Goal: Information Seeking & Learning: Learn about a topic

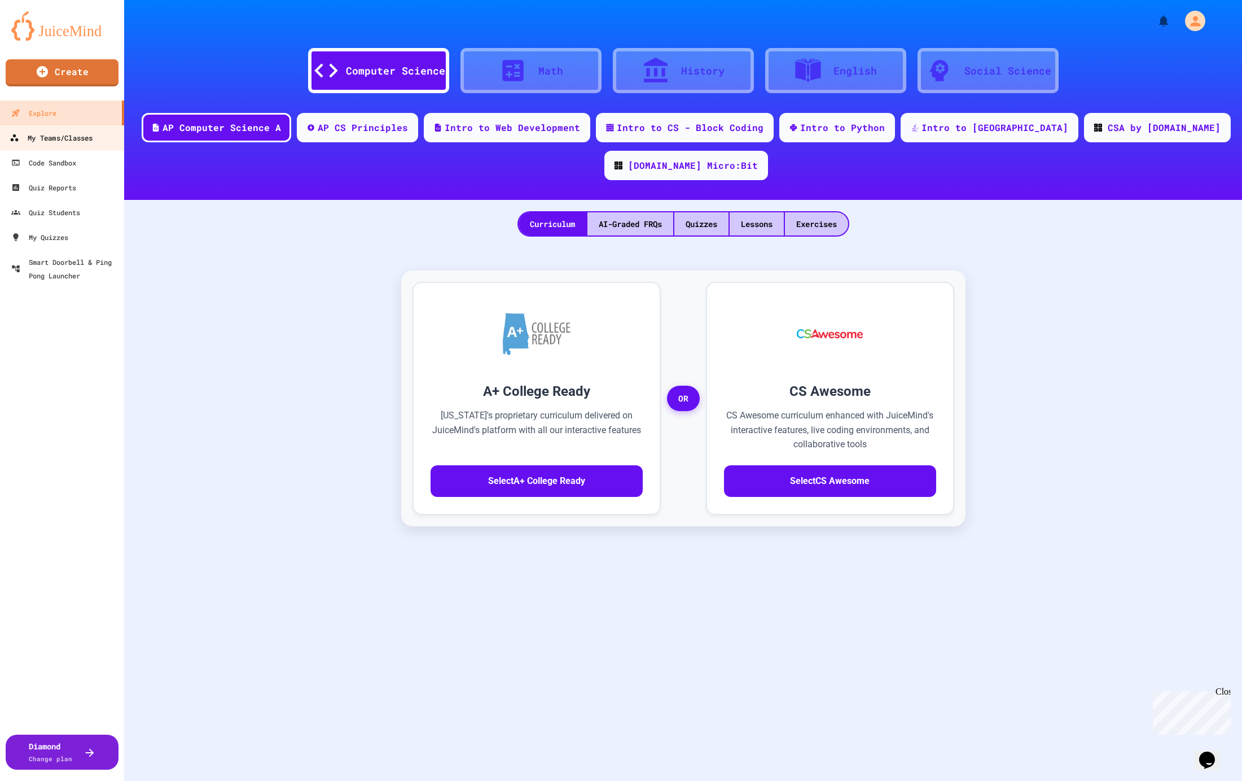
click at [74, 134] on div "My Teams/Classes" at bounding box center [51, 138] width 83 height 14
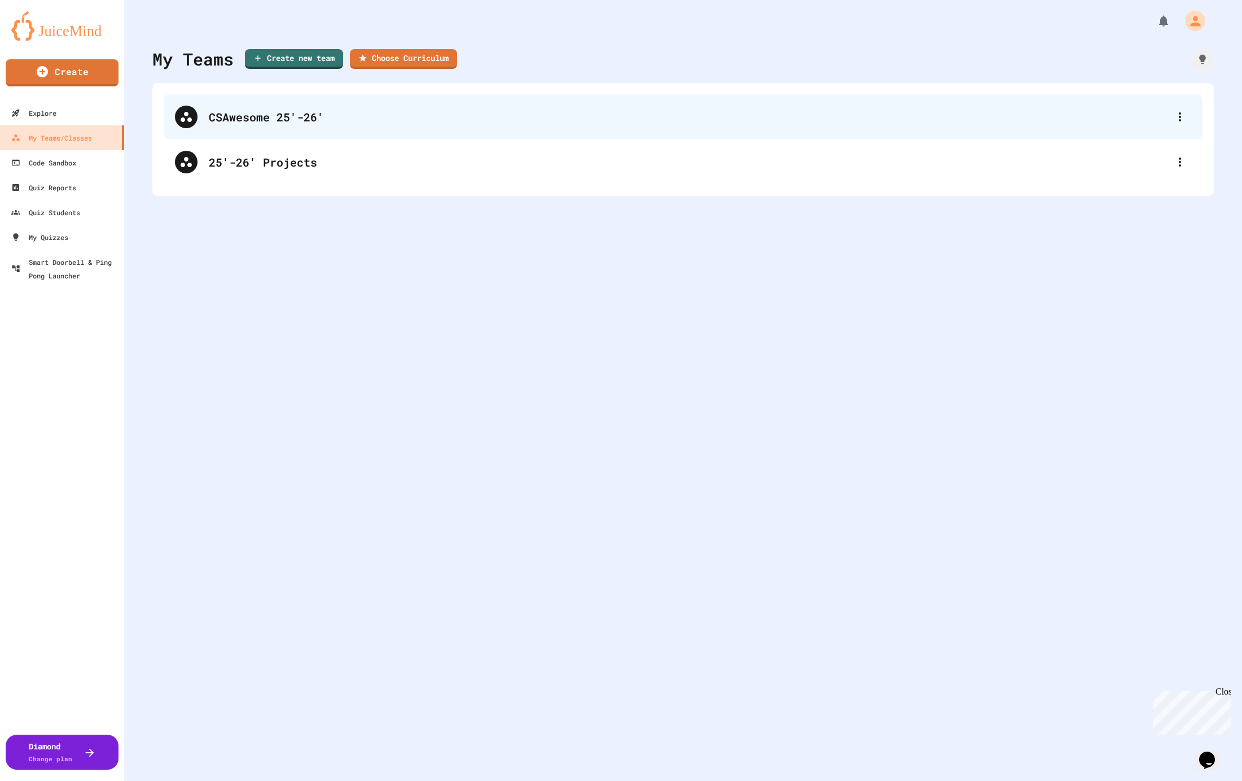
click at [302, 127] on div "CSAwesome 25'-26'" at bounding box center [683, 116] width 1039 height 45
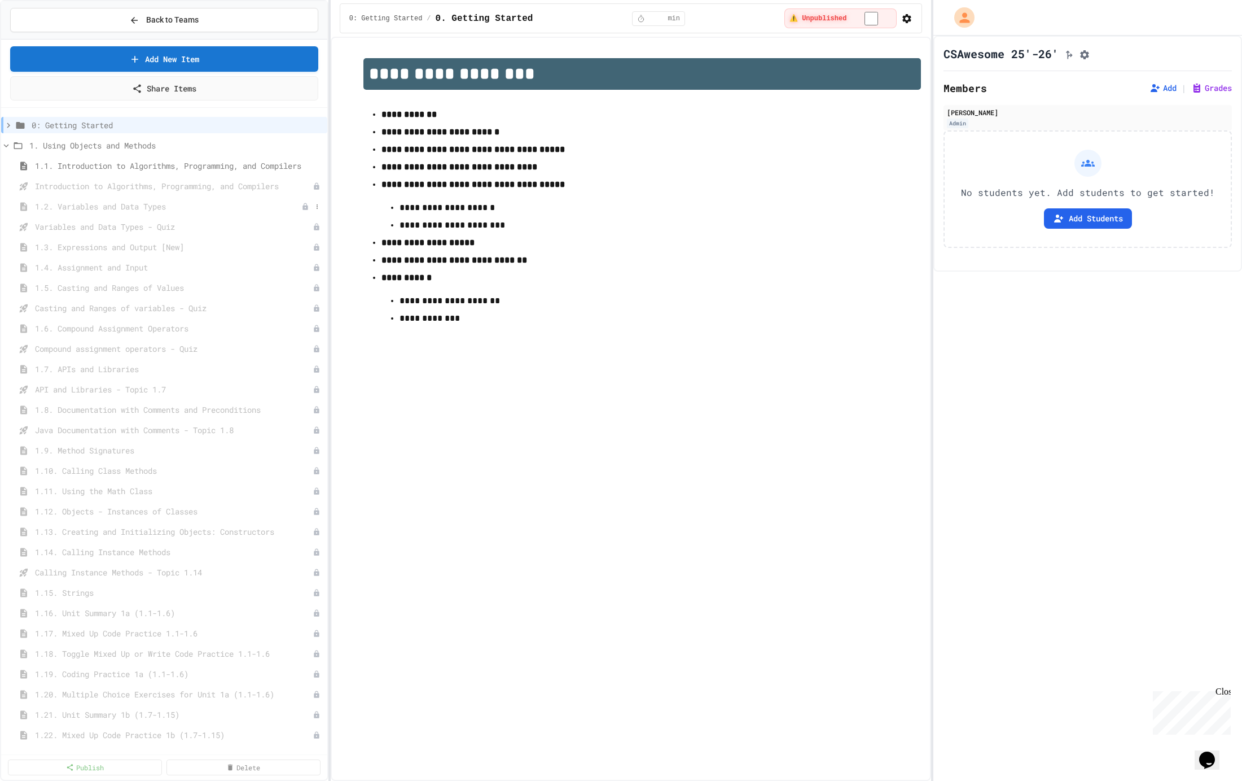
click at [100, 205] on span "1.2. Variables and Data Types" at bounding box center [168, 206] width 266 height 12
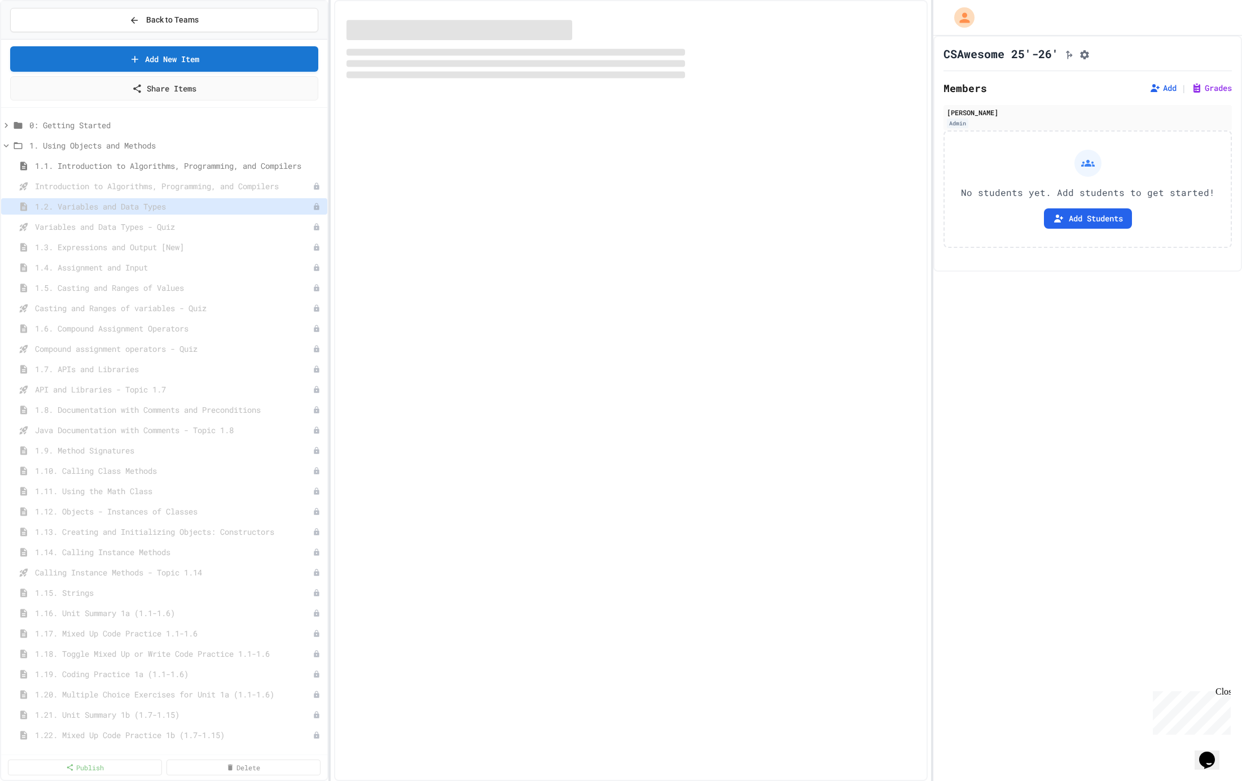
select select "***"
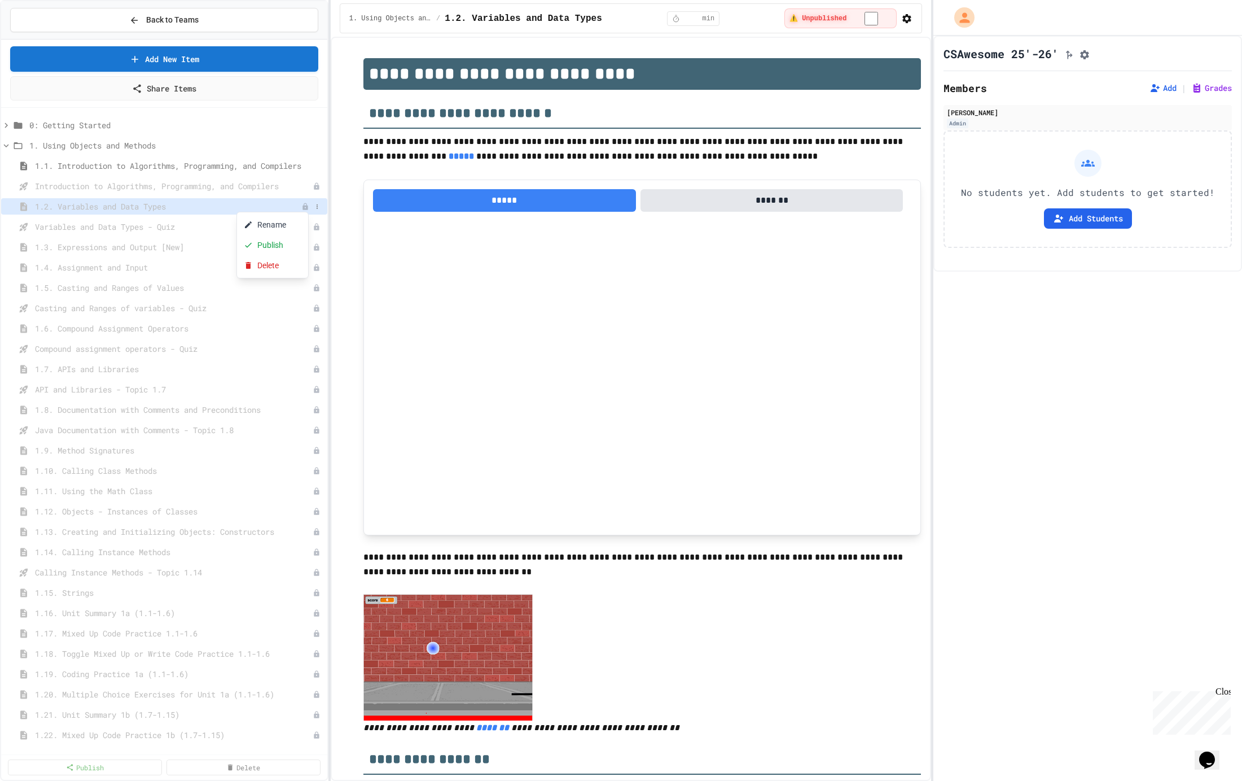
click at [311, 208] on div at bounding box center [621, 390] width 1242 height 781
click at [314, 208] on icon at bounding box center [317, 206] width 7 height 7
click at [789, 641] on div at bounding box center [621, 390] width 1242 height 781
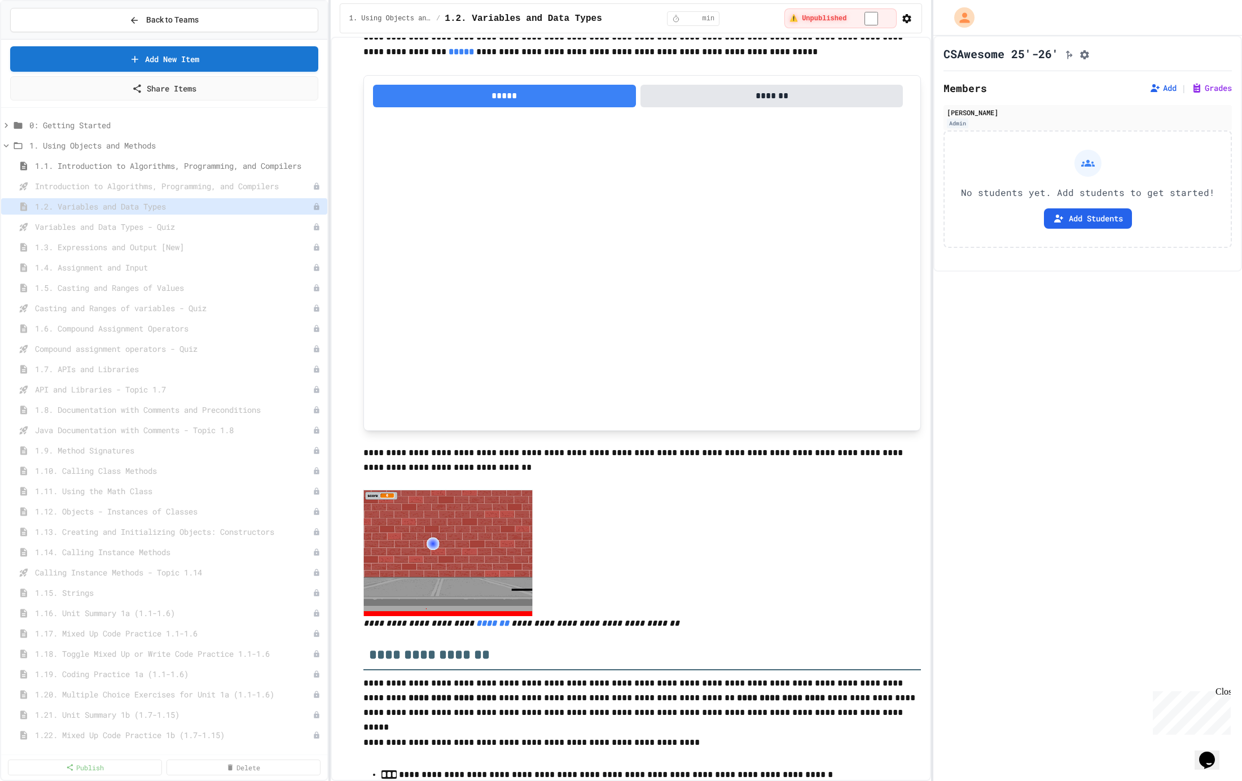
scroll to position [104, 0]
click at [240, 223] on span "Variables and Data Types - Quiz" at bounding box center [168, 227] width 266 height 12
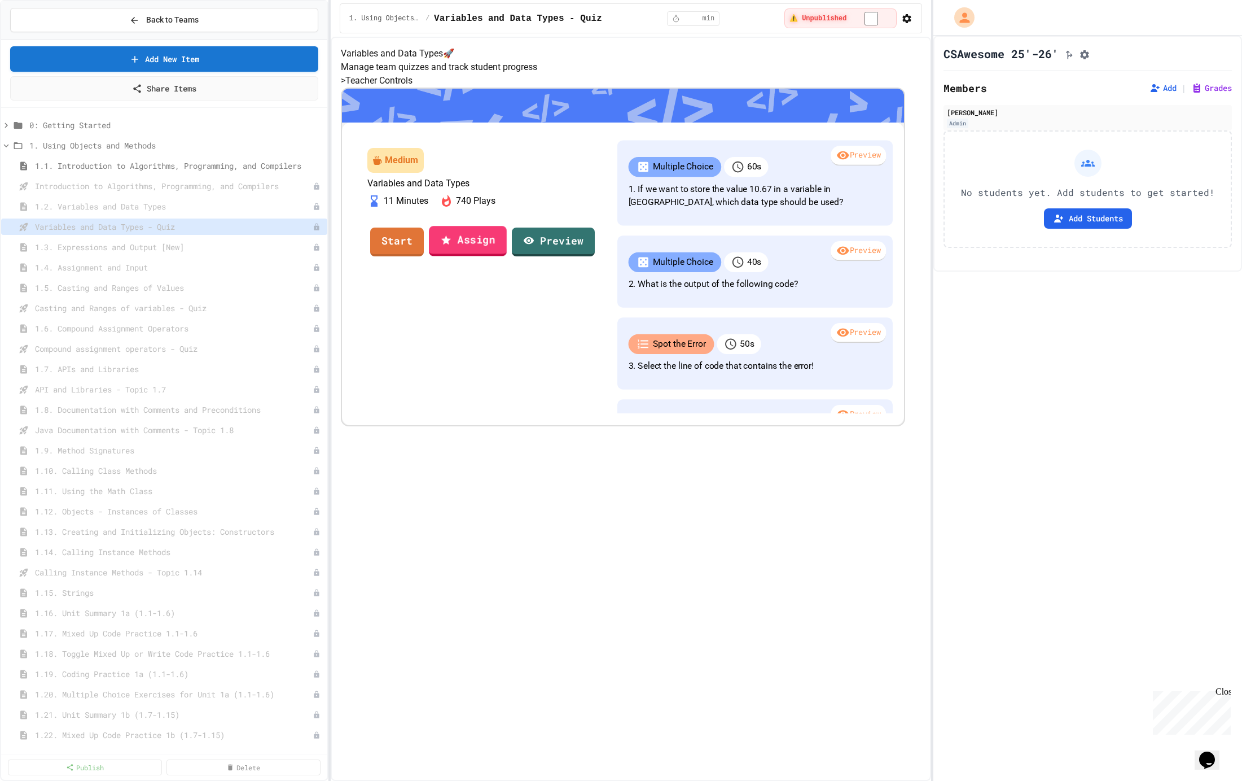
scroll to position [10, 0]
click at [507, 256] on link "Assign" at bounding box center [468, 241] width 78 height 30
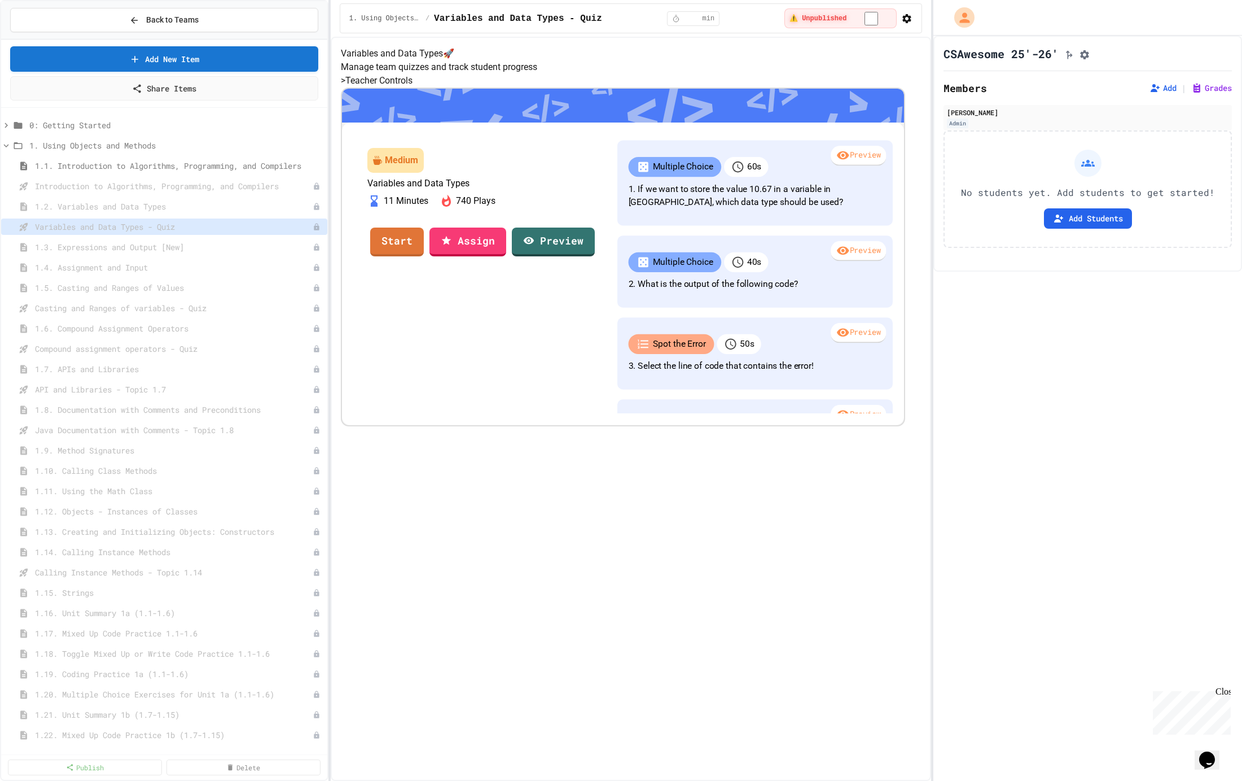
click at [151, 171] on span "1.1. Introduction to Algorithms, Programming, and Compilers" at bounding box center [173, 166] width 277 height 12
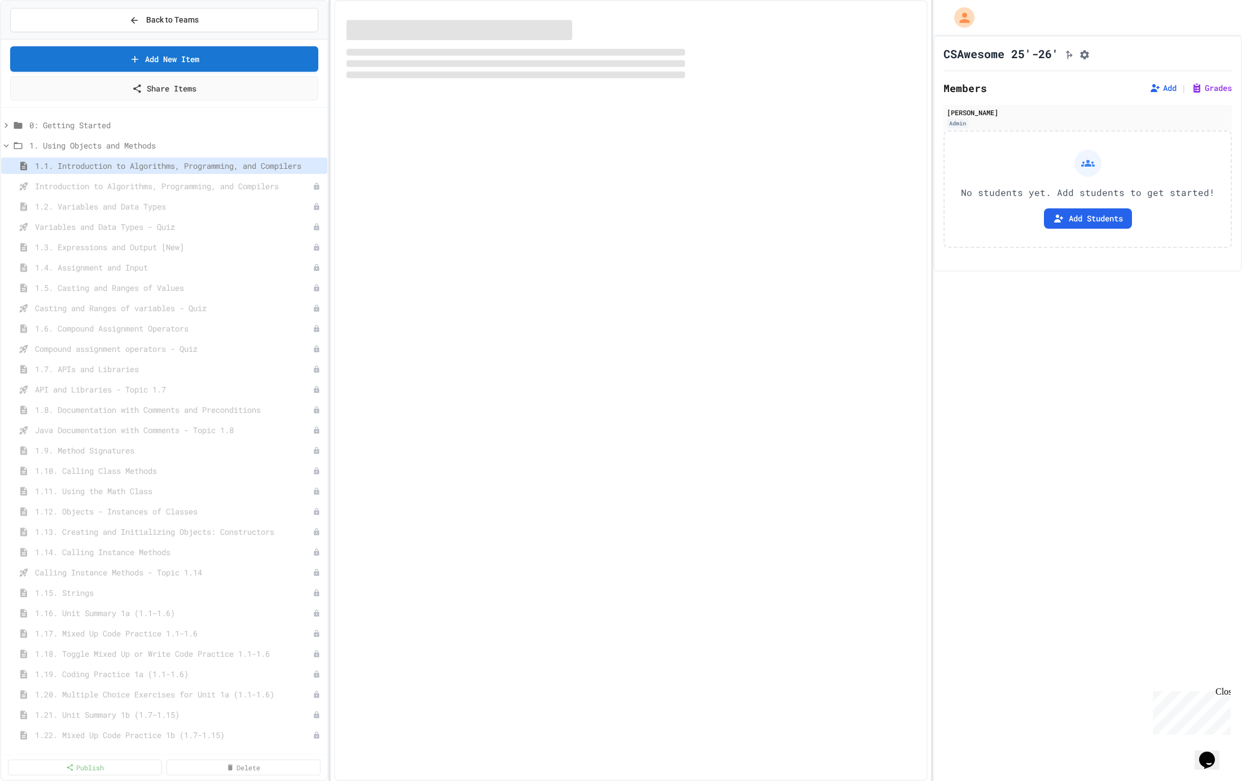
select select "***"
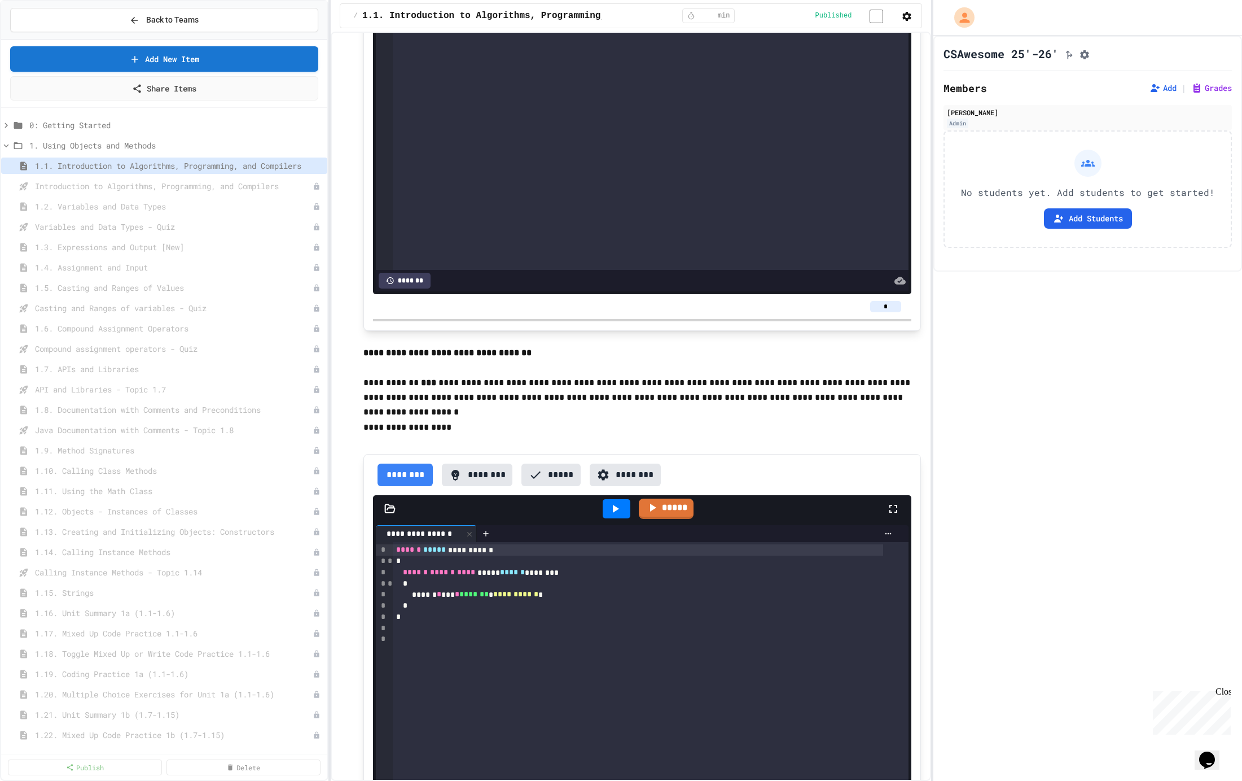
scroll to position [5936, 0]
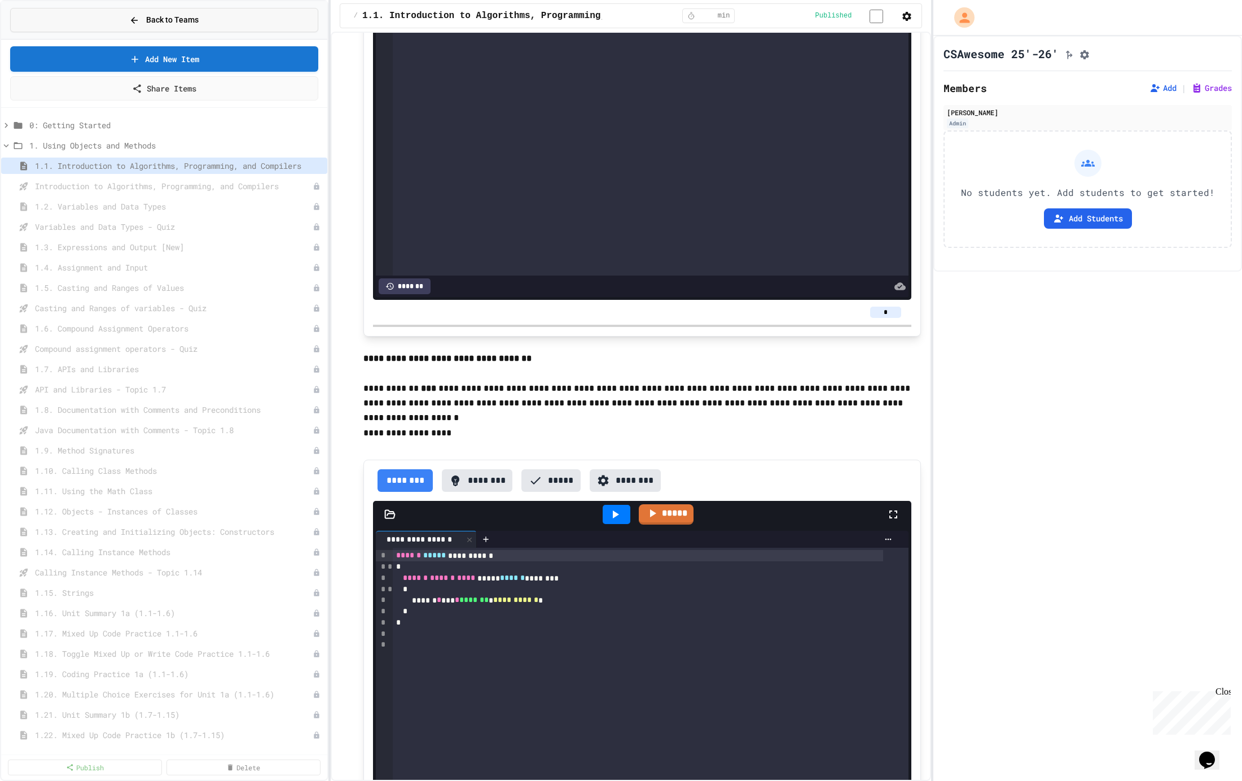
click at [154, 20] on span "Back to Teams" at bounding box center [172, 20] width 52 height 12
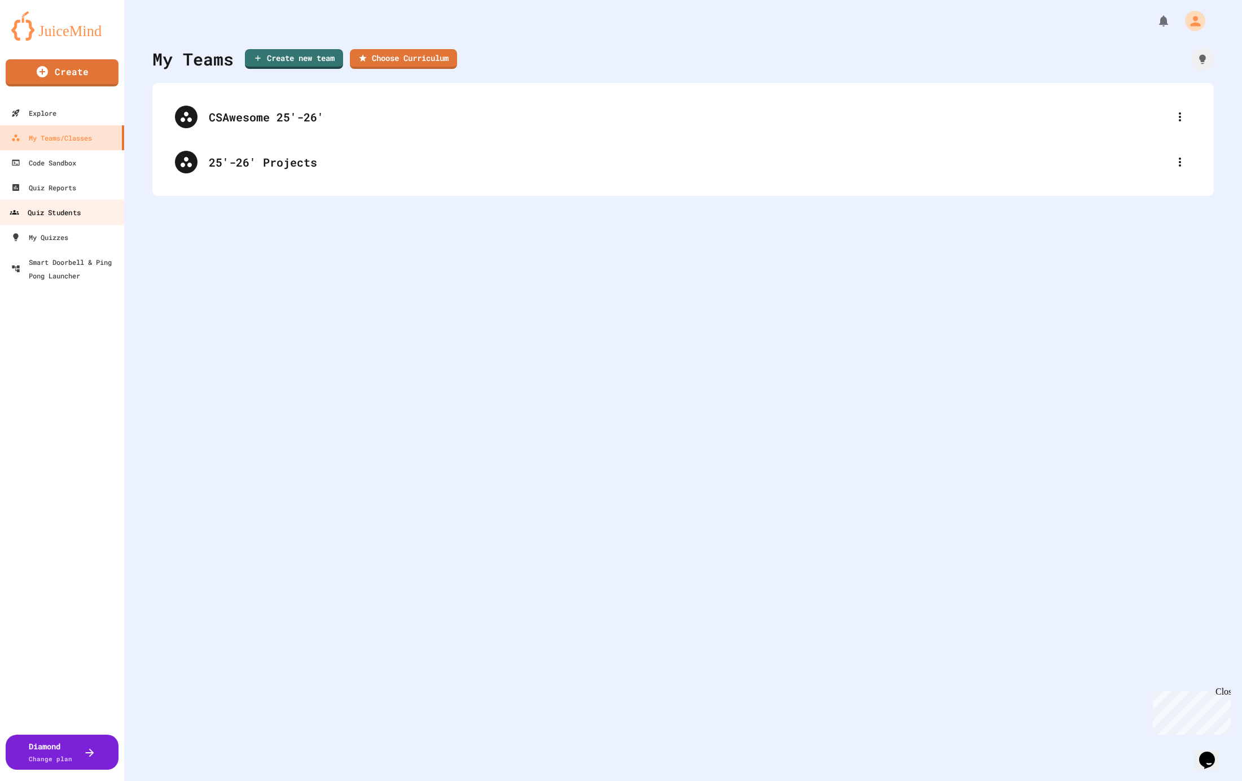
click at [72, 212] on div "Quiz Students" at bounding box center [45, 212] width 71 height 14
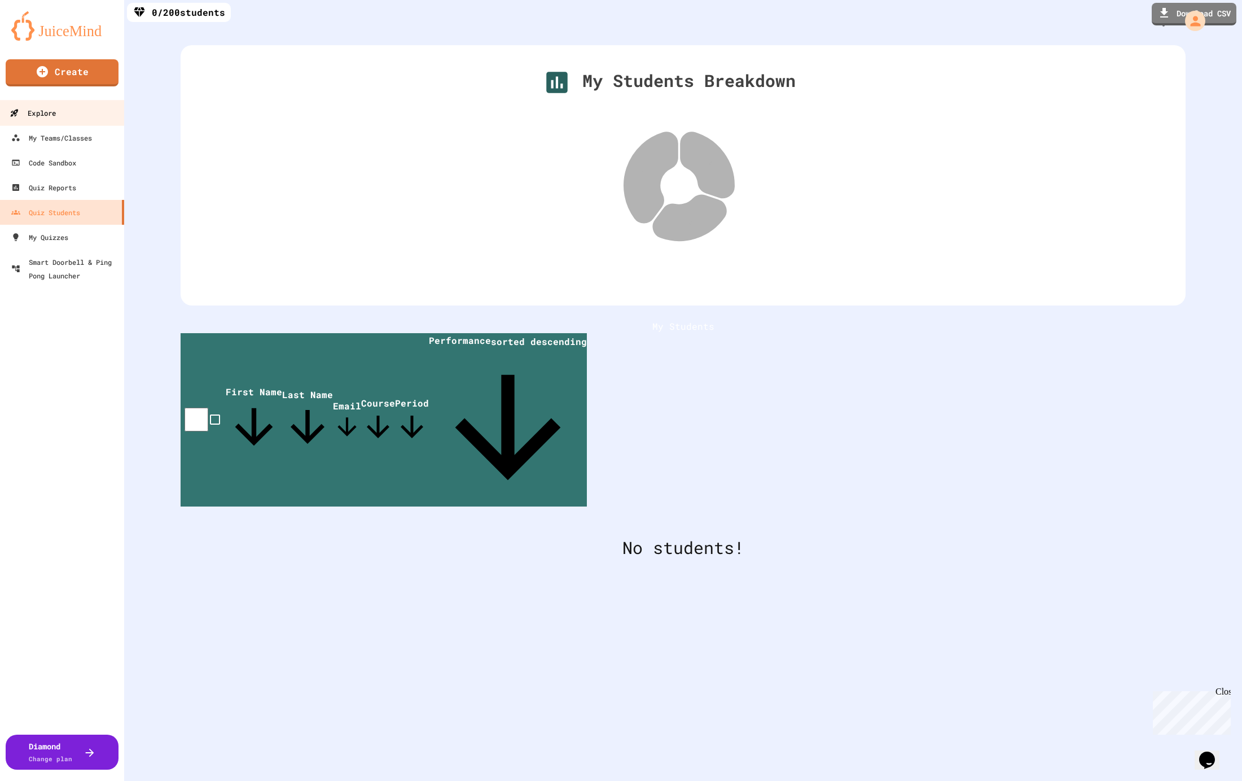
click at [77, 115] on link "Explore" at bounding box center [62, 112] width 128 height 25
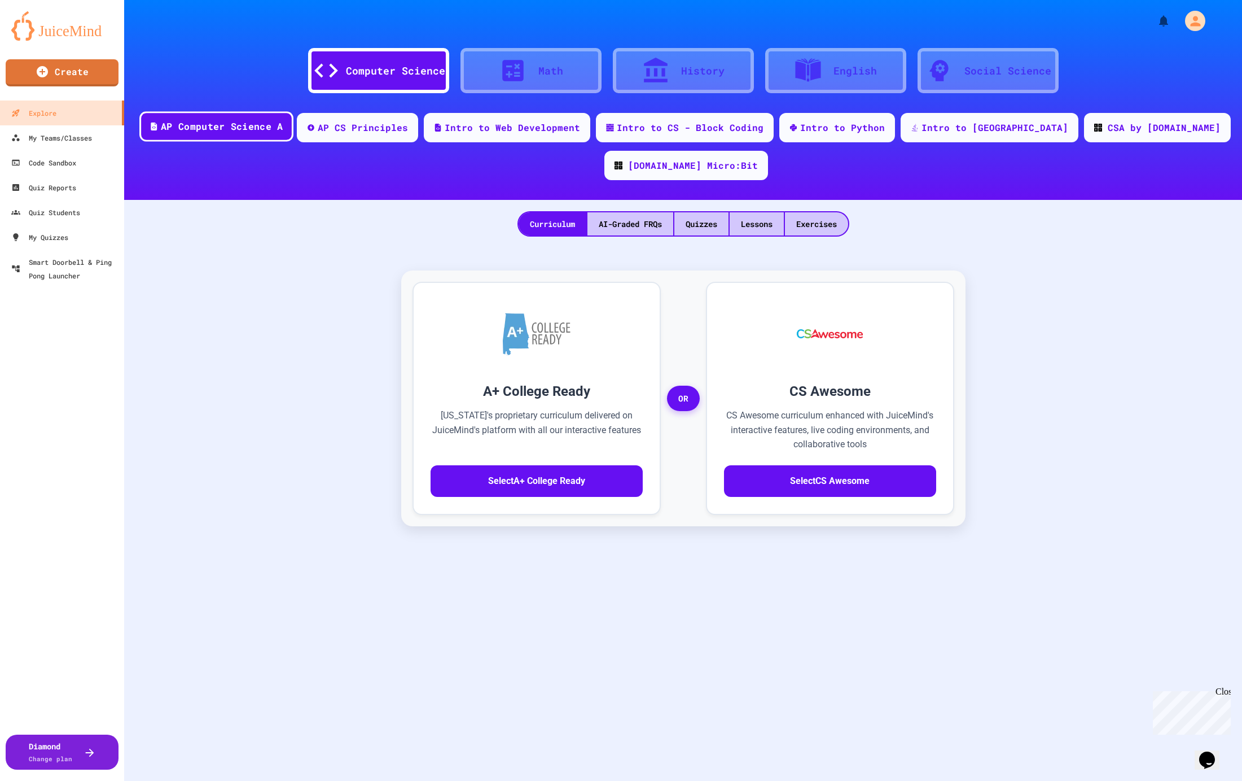
click at [210, 130] on div "AP Computer Science A" at bounding box center [222, 127] width 122 height 14
click at [677, 212] on div "Quizzes" at bounding box center [702, 223] width 54 height 23
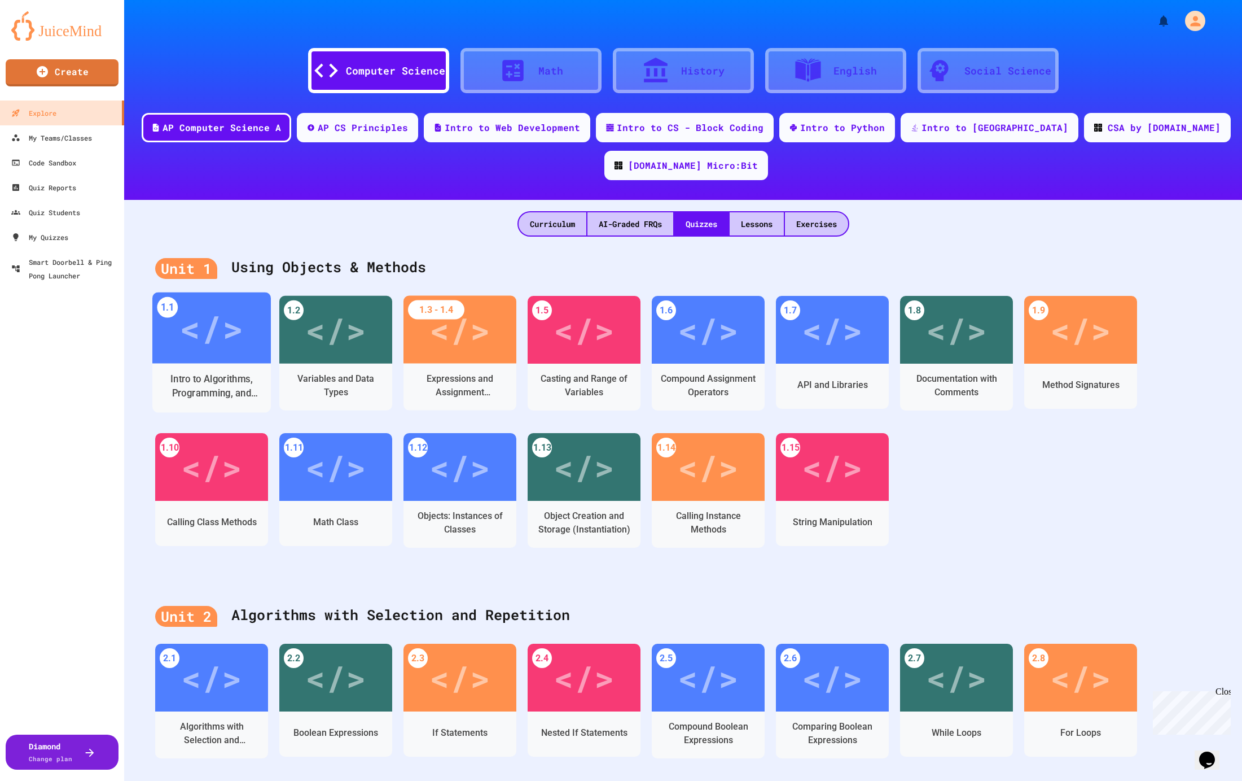
click at [212, 372] on div "Intro to Algorithms, Programming, and Compilers" at bounding box center [211, 386] width 101 height 28
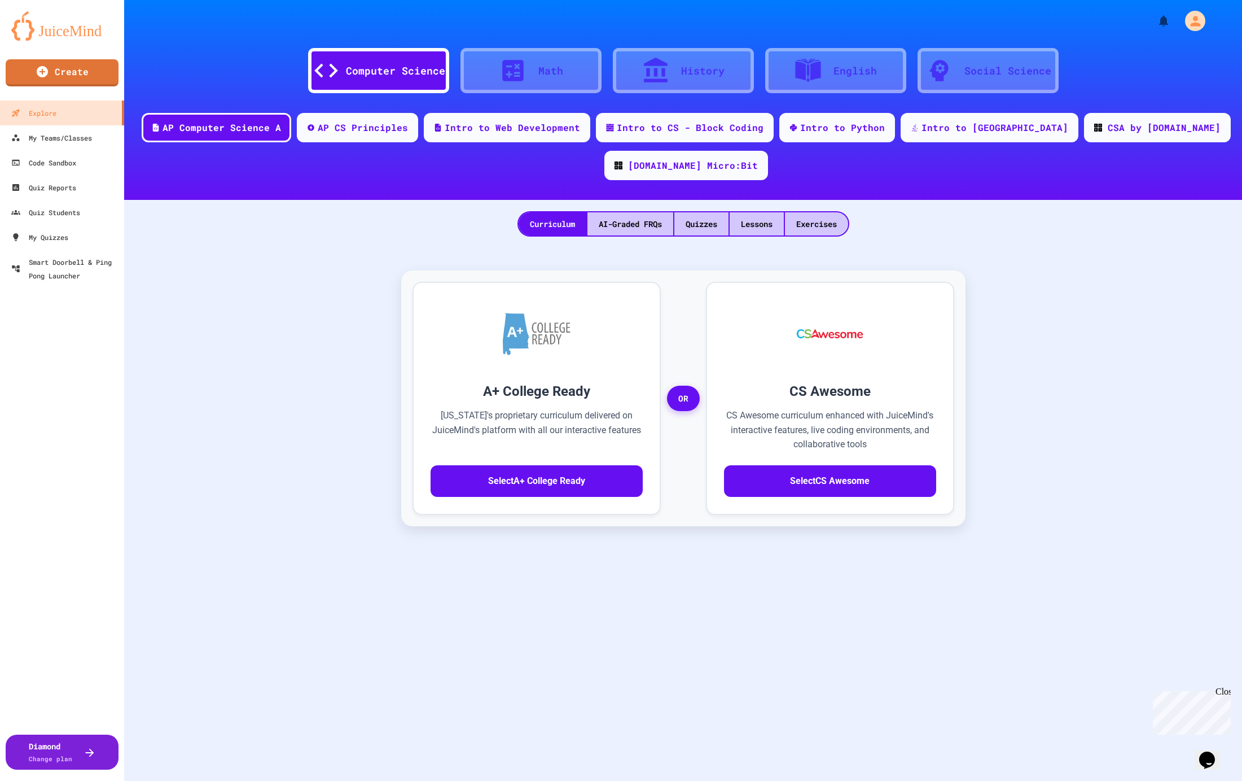
scroll to position [29, 0]
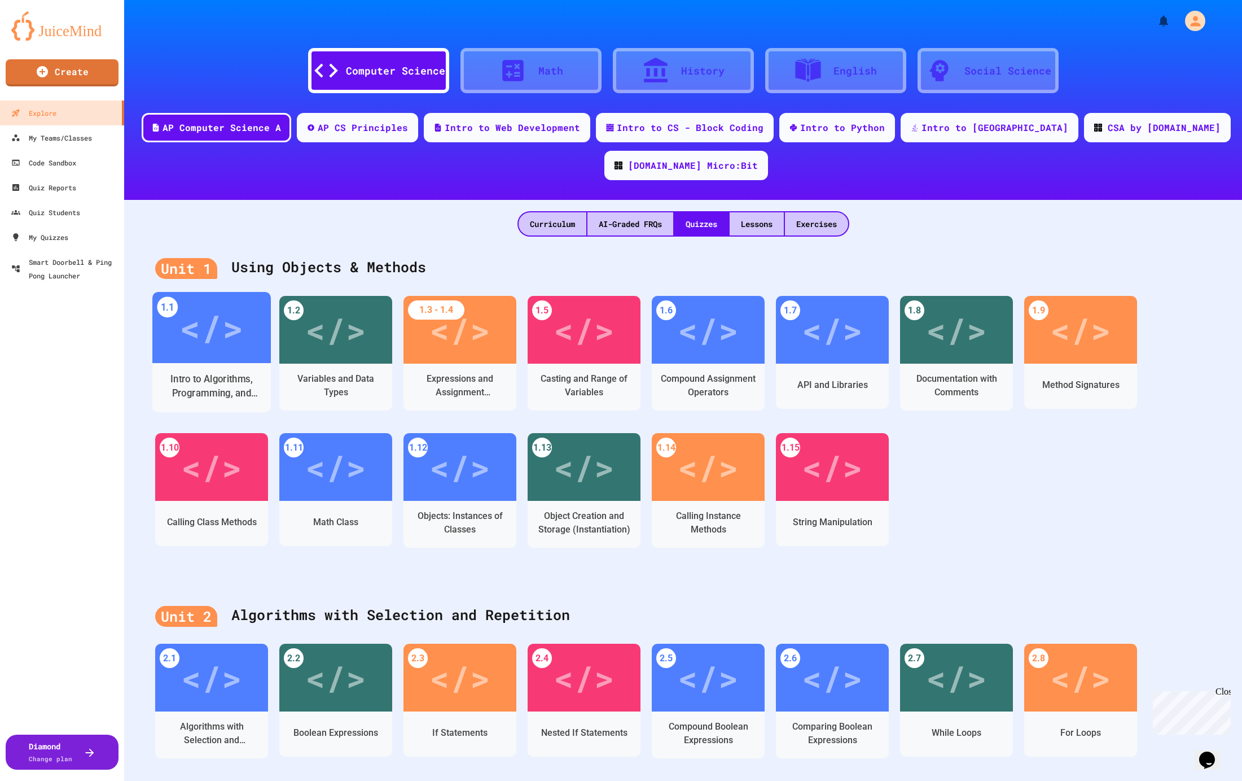
click at [183, 372] on div "Intro to Algorithms, Programming, and Compilers" at bounding box center [211, 386] width 101 height 28
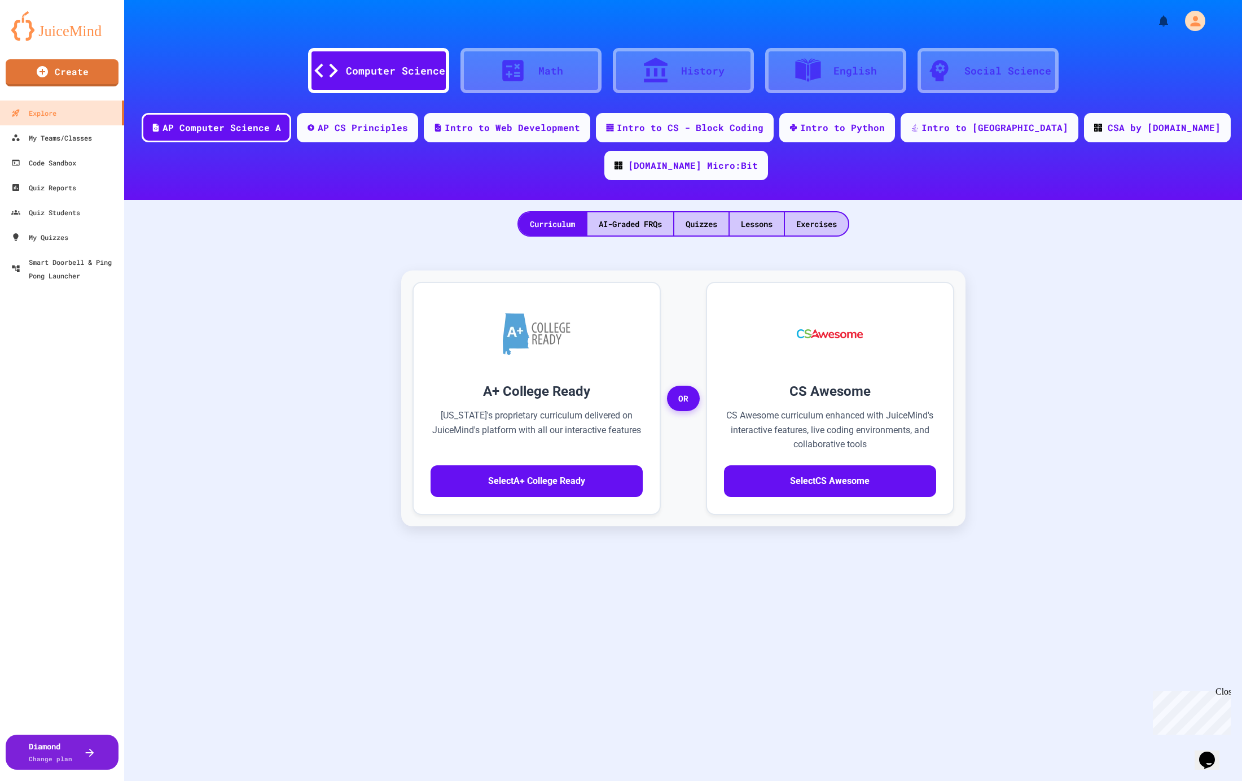
scroll to position [30, 0]
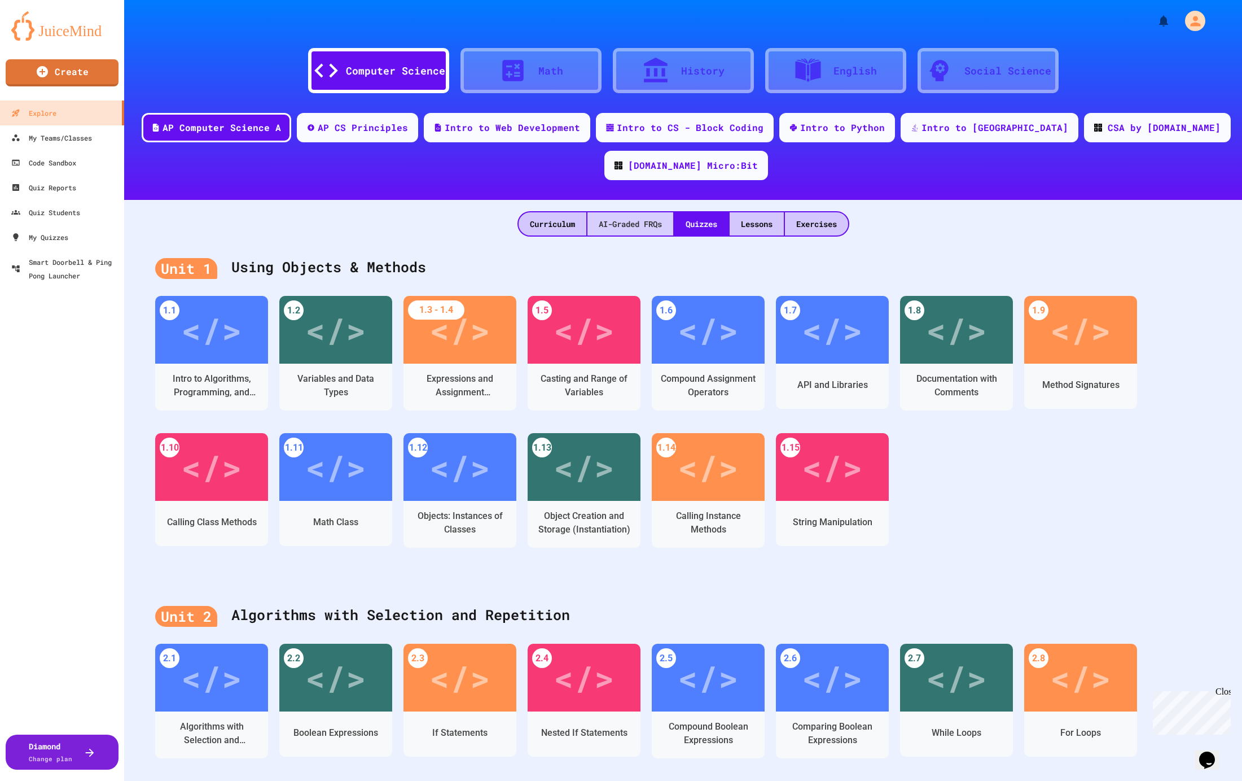
click at [606, 212] on div "AI-Graded FRQs" at bounding box center [631, 223] width 86 height 23
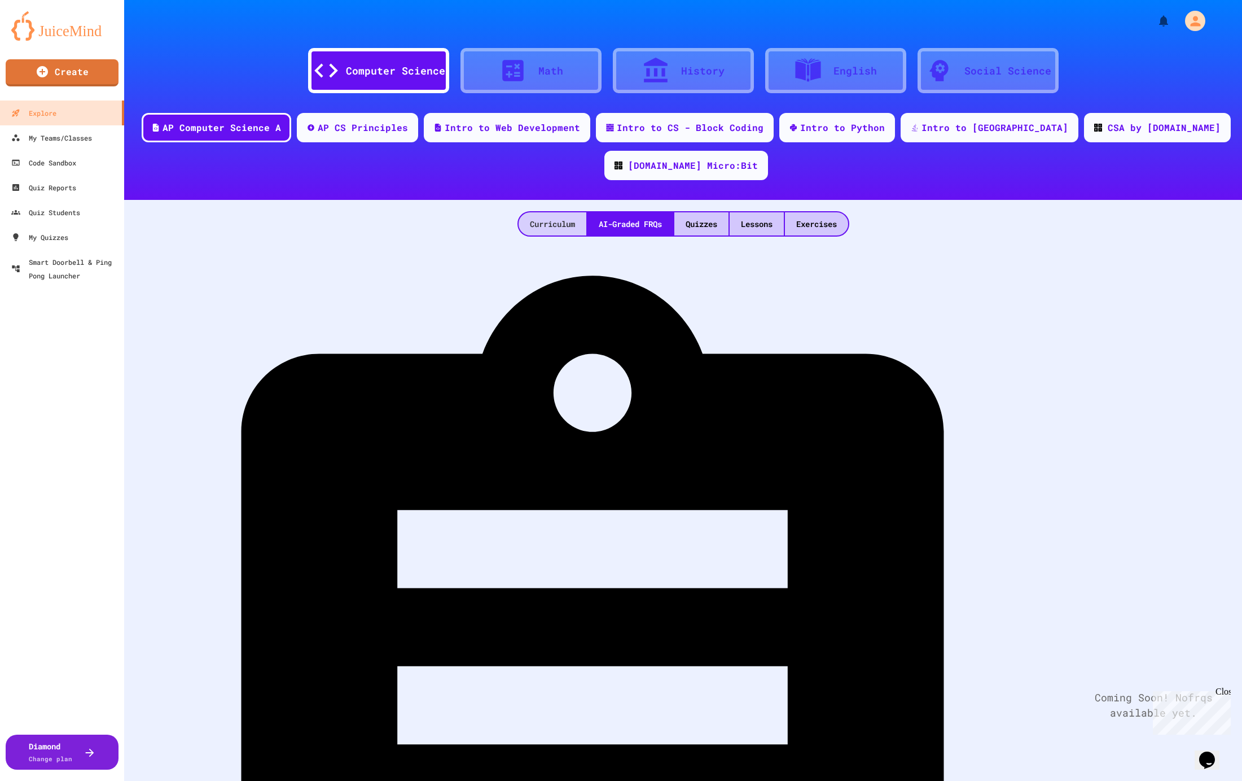
click at [542, 212] on div "Curriculum" at bounding box center [553, 223] width 68 height 23
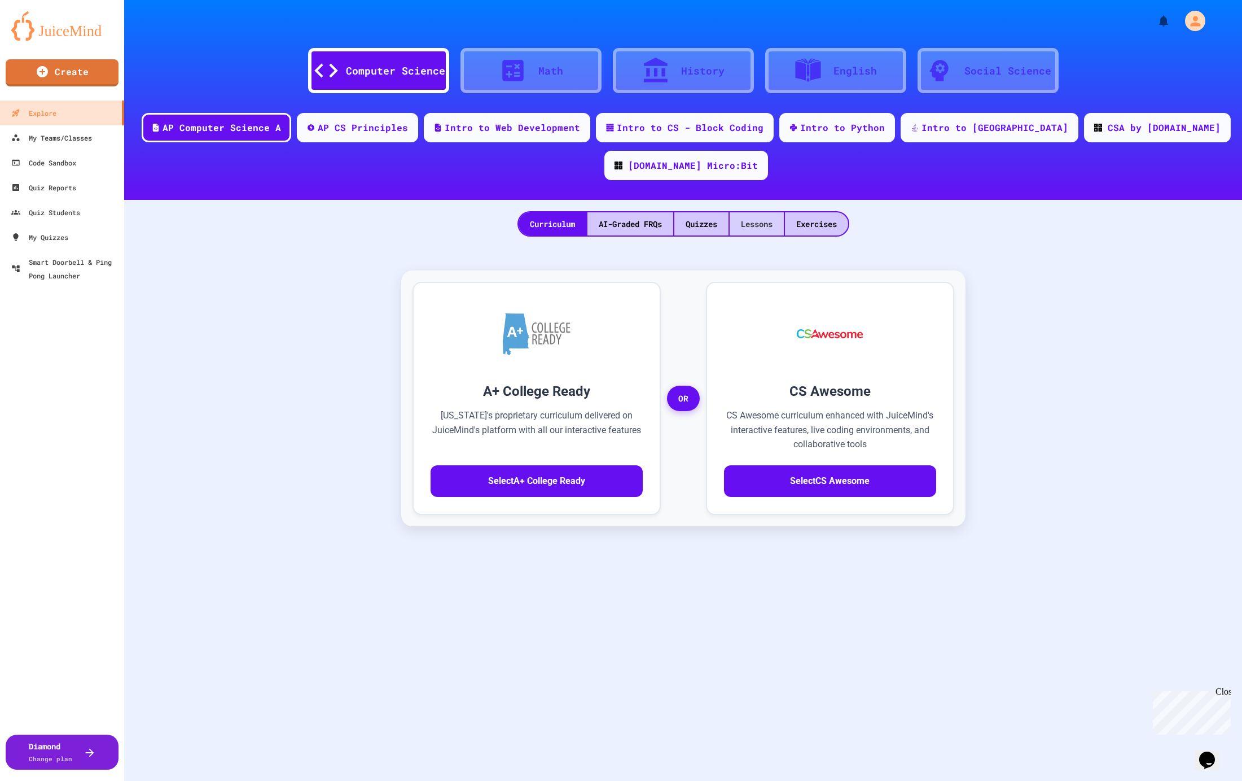
click at [737, 212] on div "Lessons" at bounding box center [757, 223] width 54 height 23
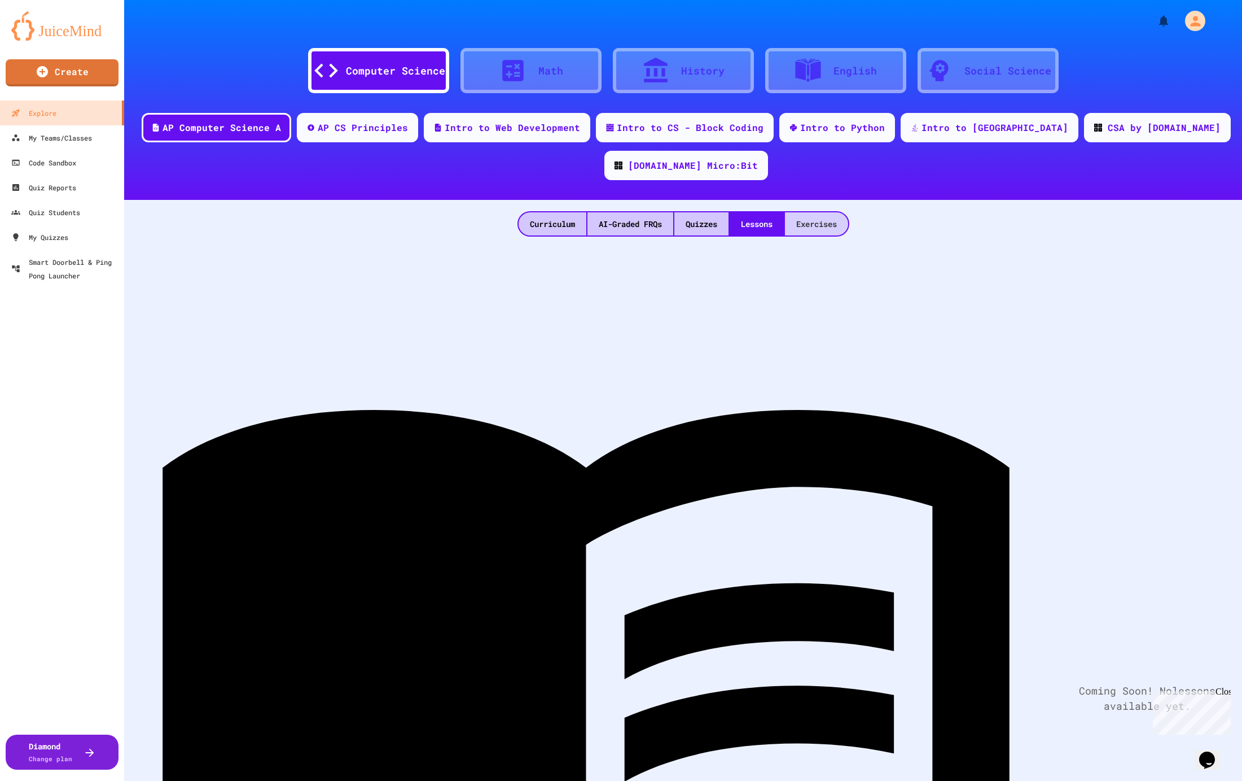
click at [793, 212] on div "Exercises" at bounding box center [816, 223] width 63 height 23
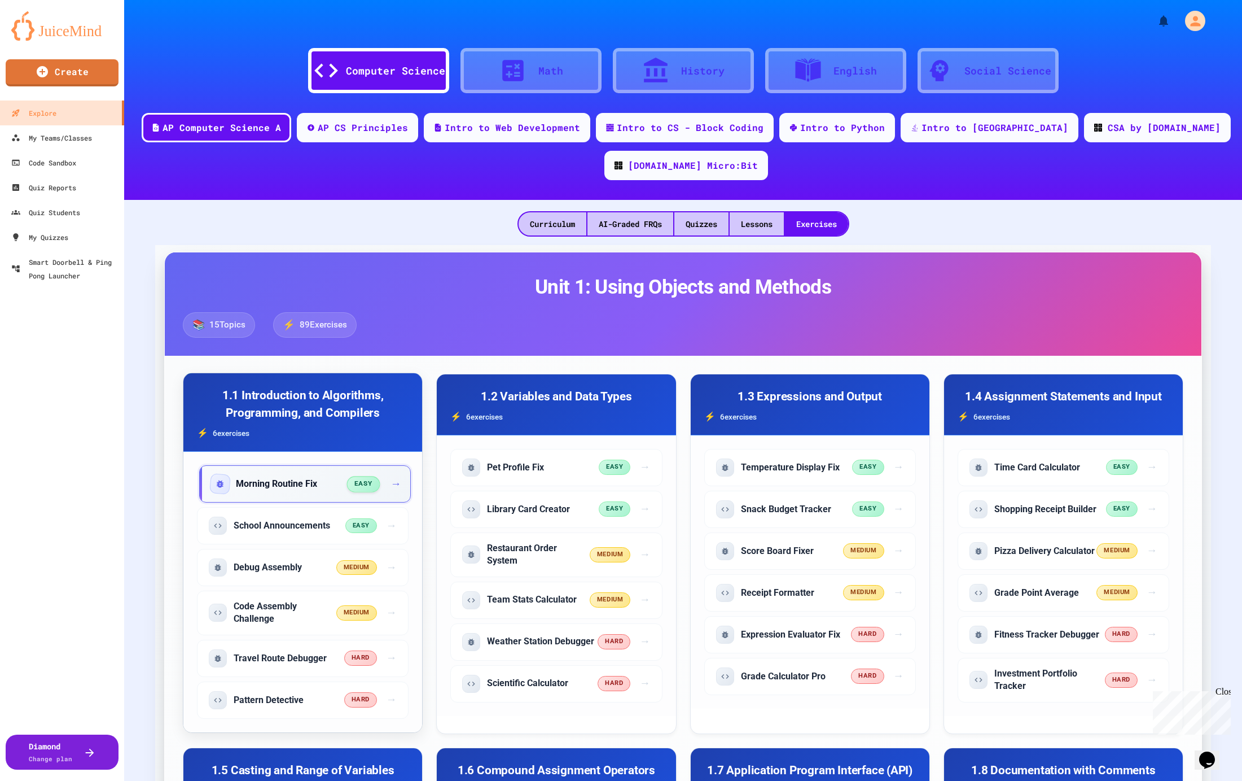
click at [284, 478] on h5 "Morning Routine Fix" at bounding box center [276, 484] width 81 height 12
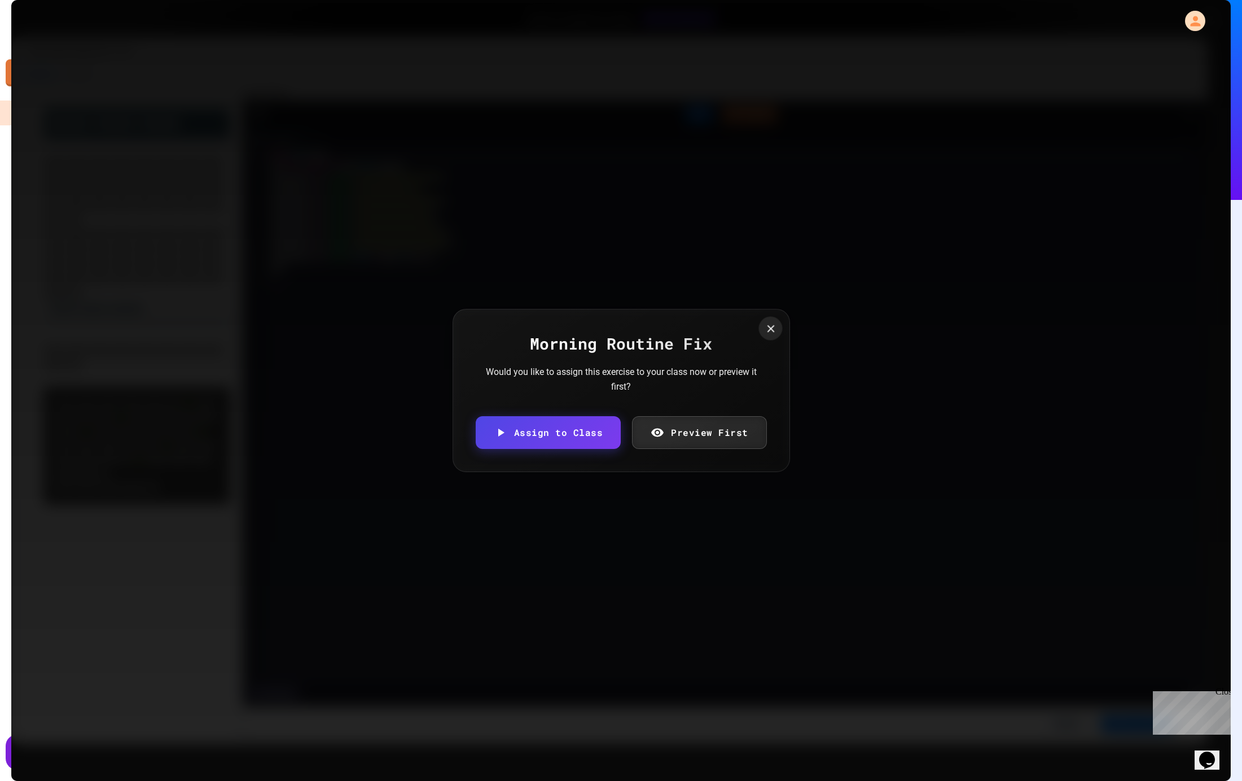
click at [768, 333] on icon at bounding box center [770, 328] width 12 height 12
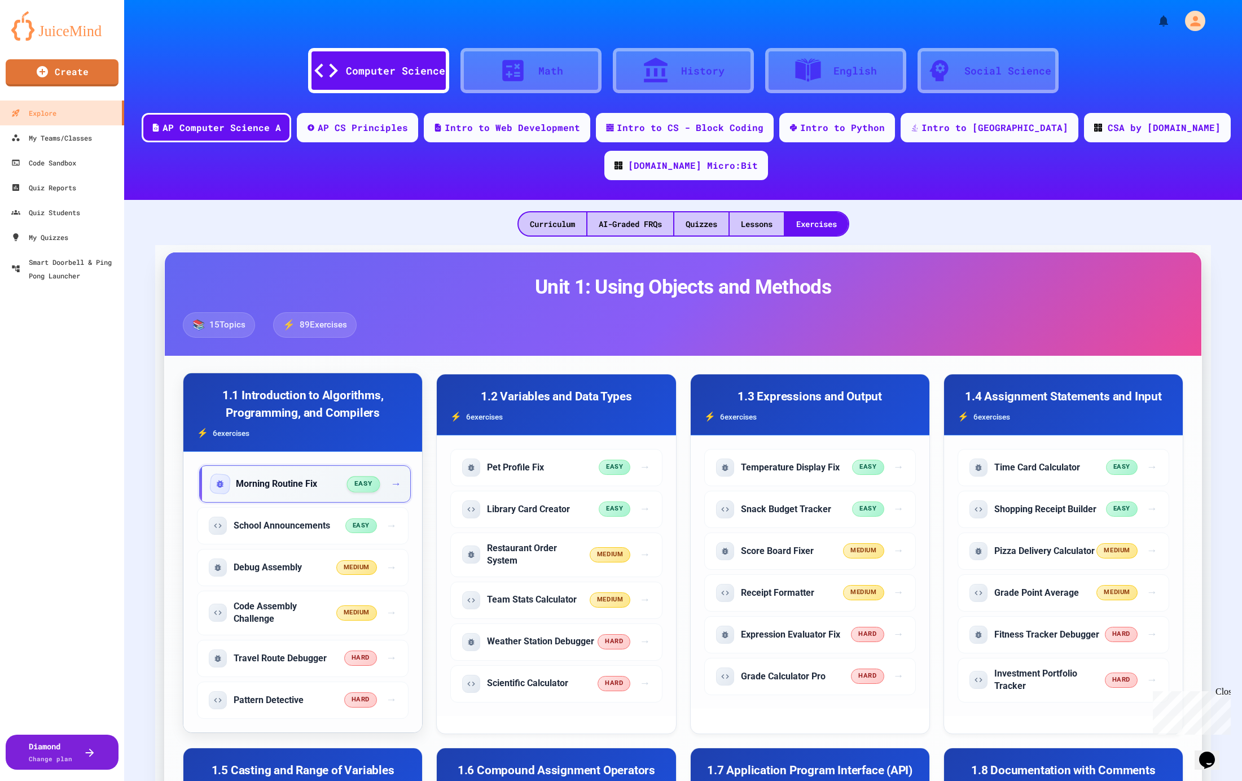
click at [396, 476] on span "→" at bounding box center [396, 484] width 11 height 16
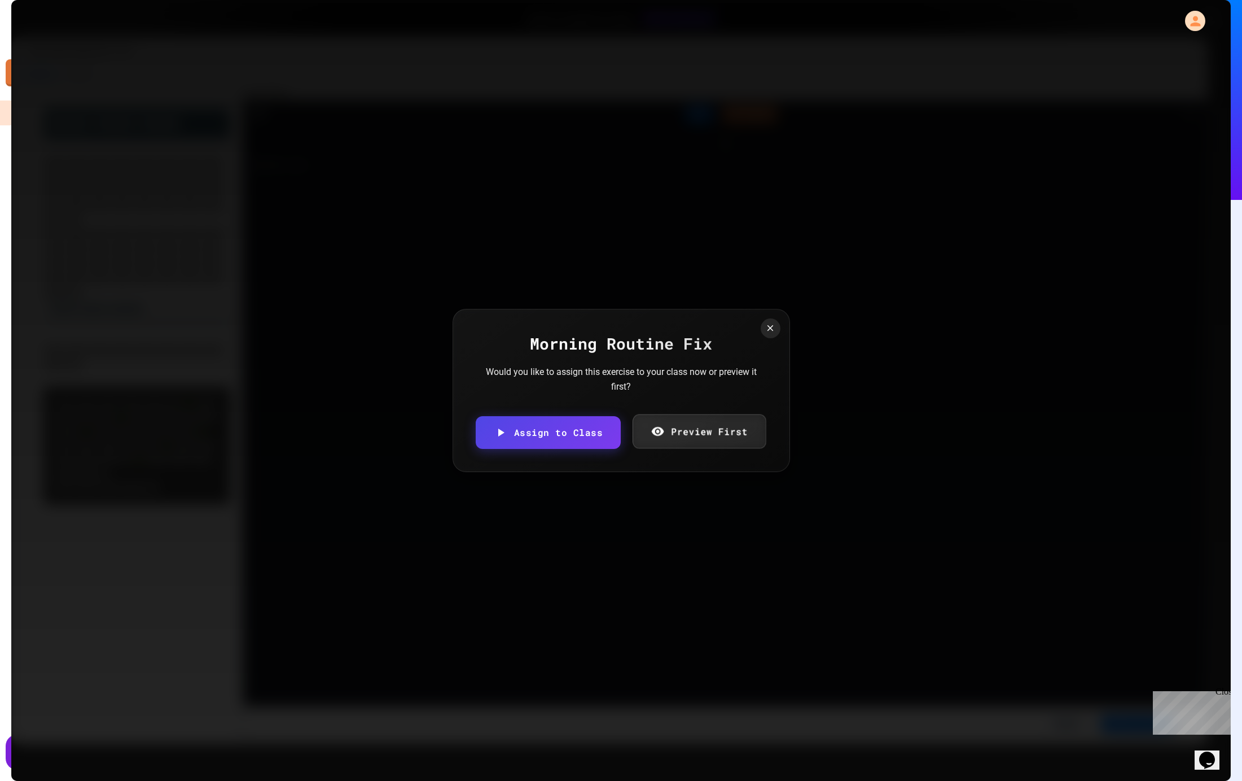
click at [684, 441] on link "Preview First" at bounding box center [700, 431] width 134 height 34
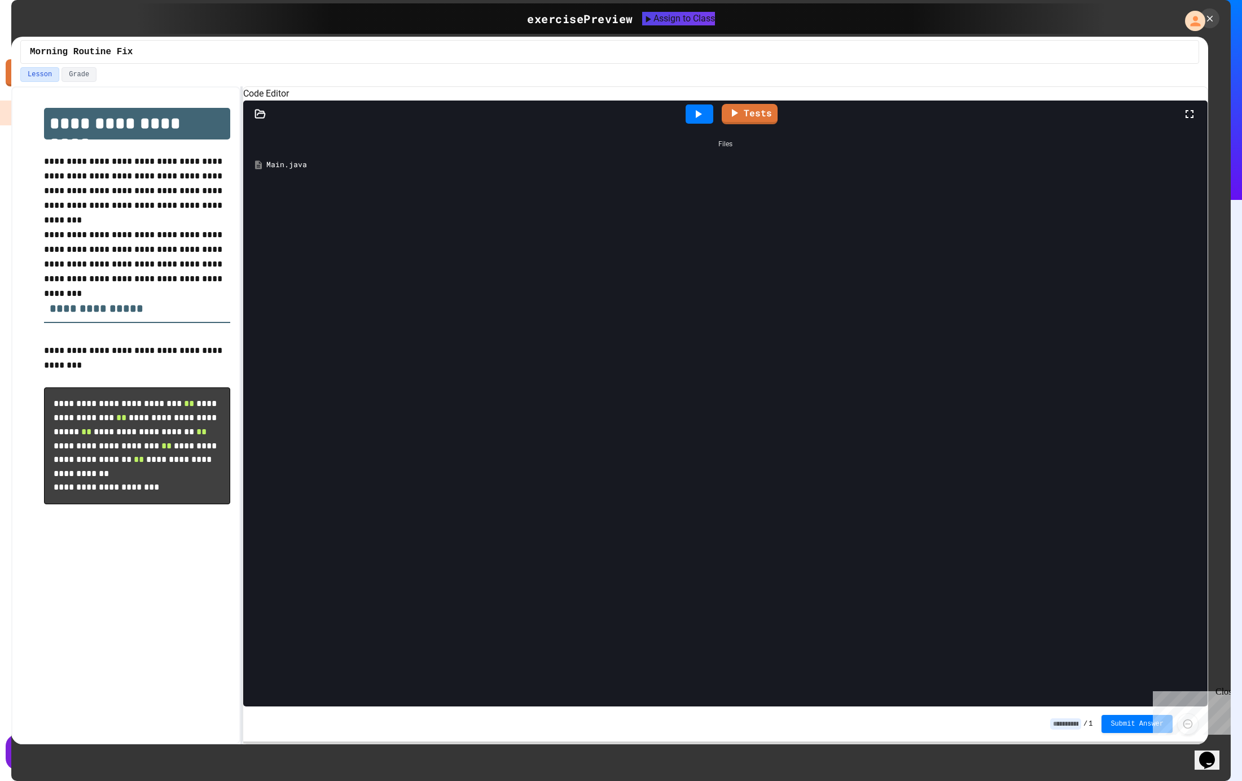
click at [279, 175] on div "Main.java" at bounding box center [725, 165] width 953 height 20
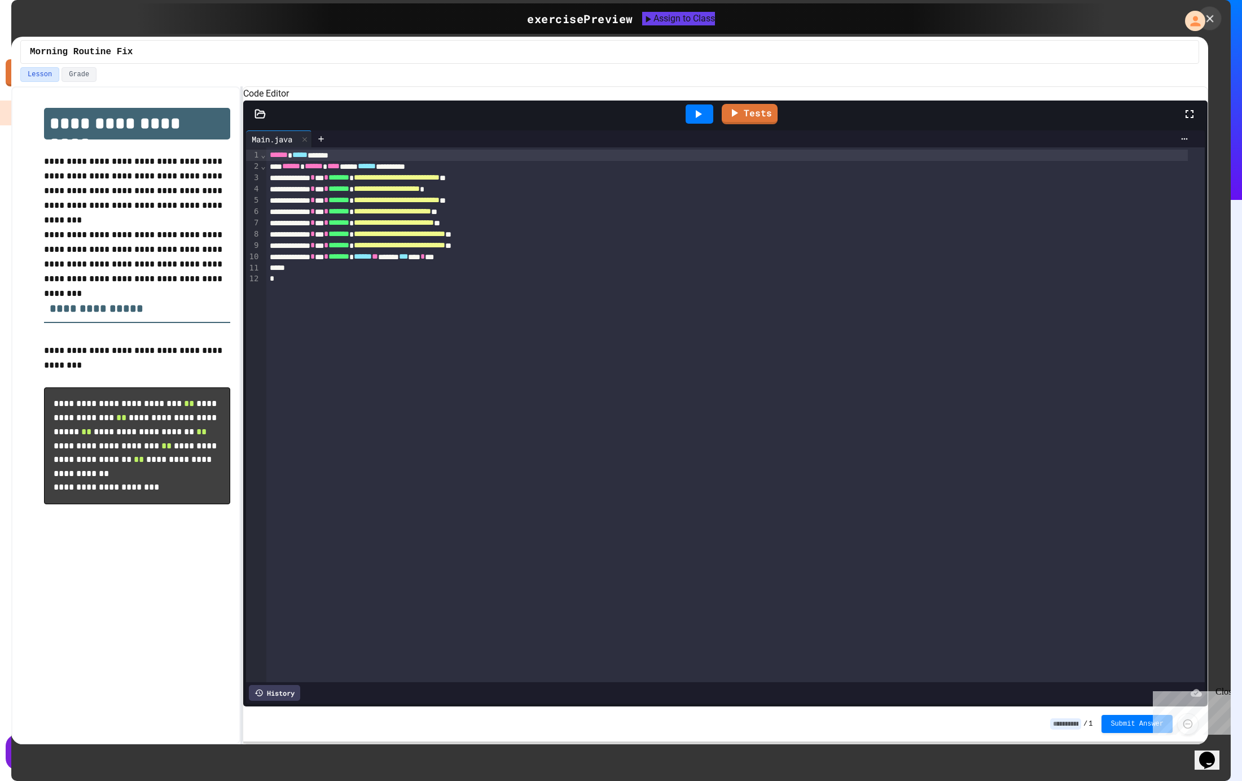
click at [1211, 23] on icon at bounding box center [1210, 18] width 12 height 12
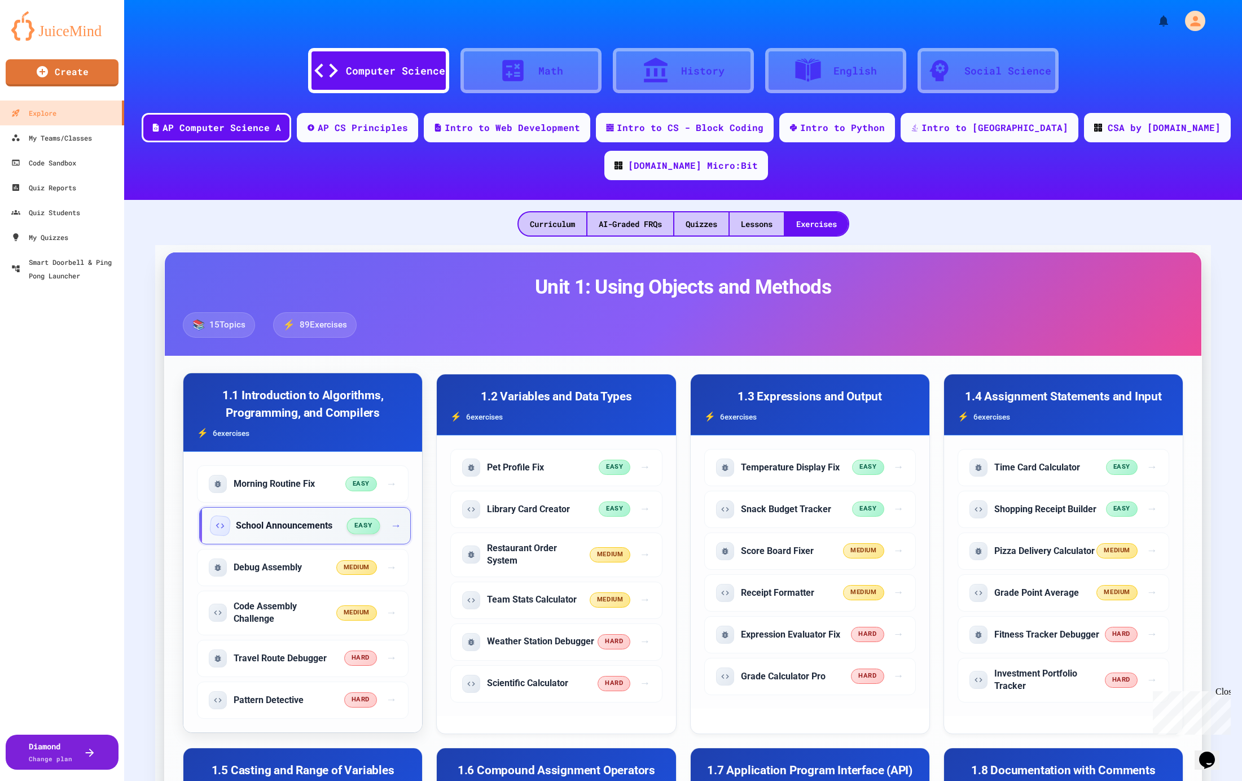
click at [394, 518] on span "→" at bounding box center [396, 526] width 11 height 16
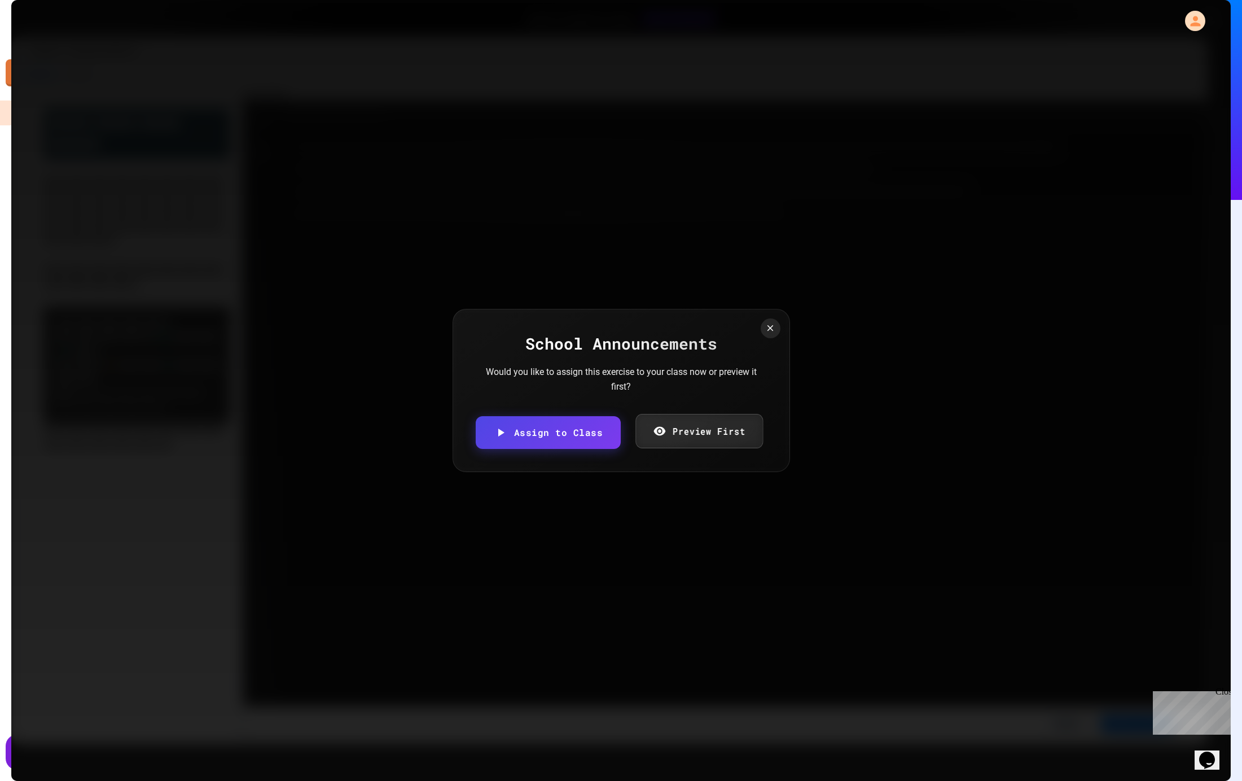
click at [684, 426] on link "Preview First" at bounding box center [700, 431] width 128 height 34
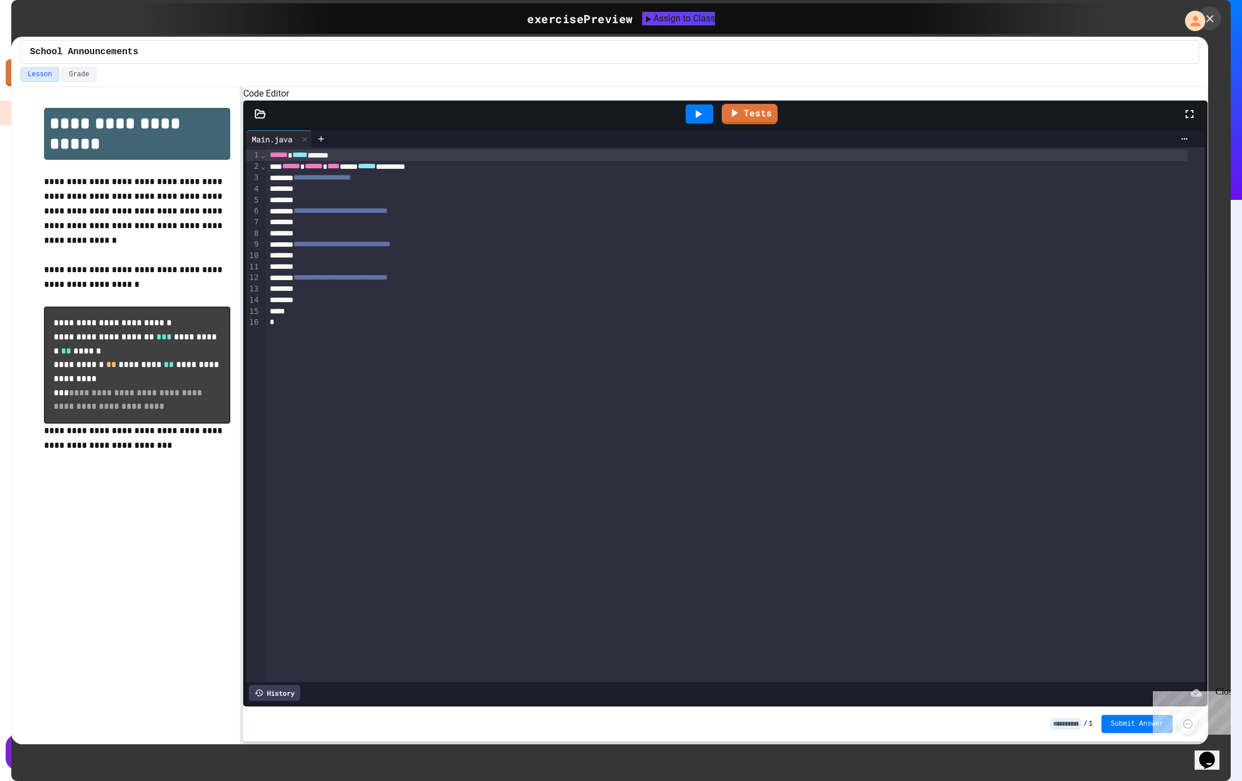
click at [1214, 21] on icon at bounding box center [1210, 18] width 12 height 12
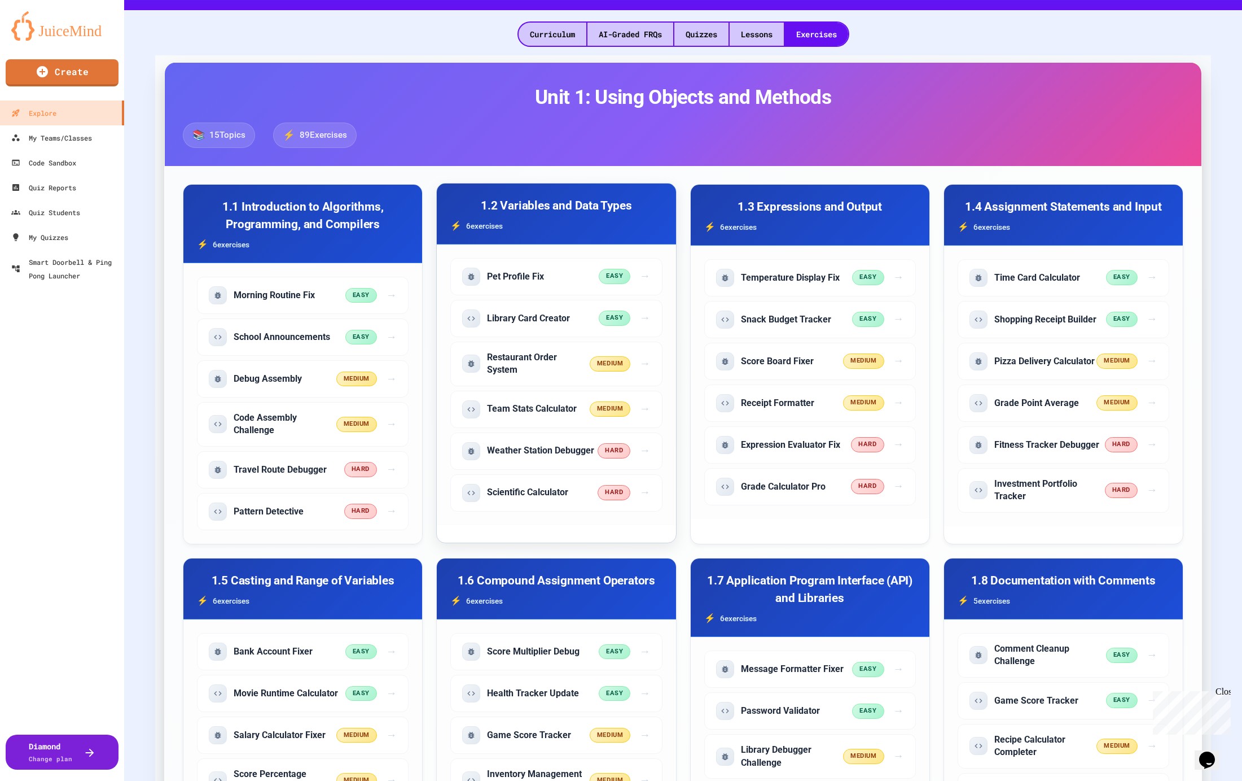
scroll to position [168, 0]
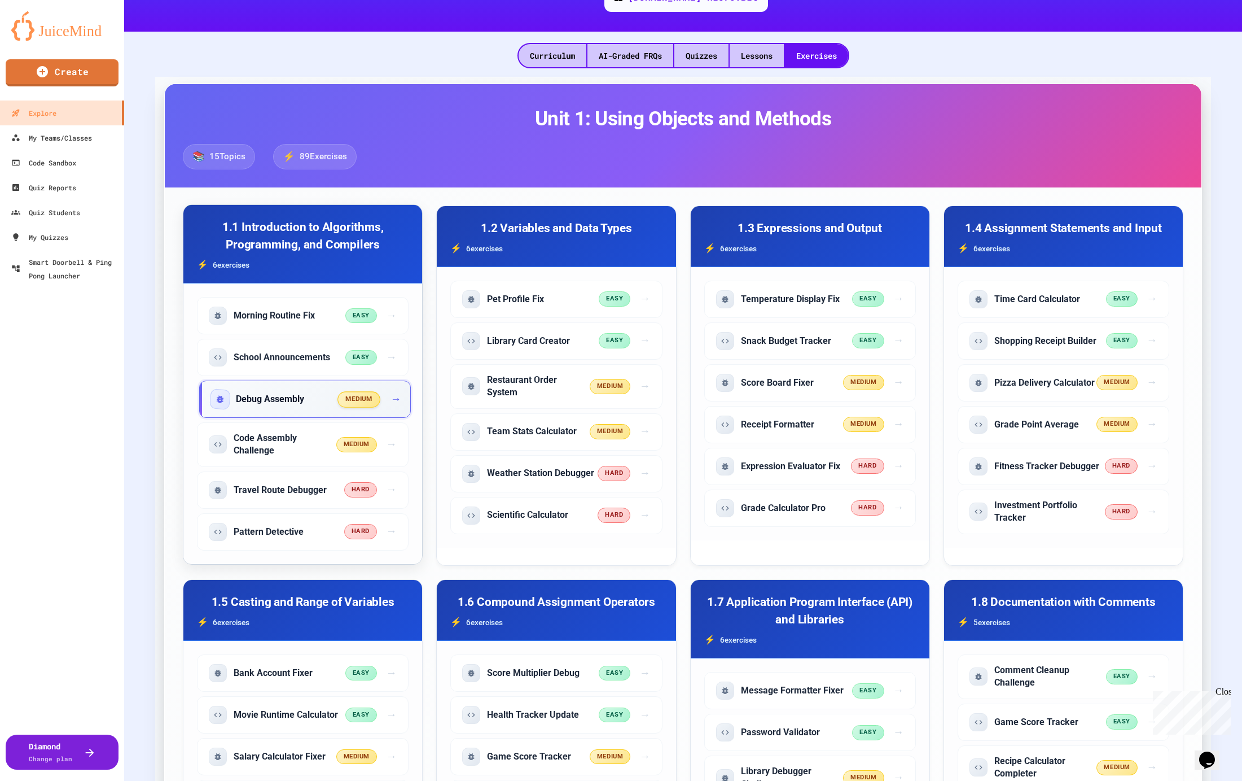
click at [386, 391] on div "medium →" at bounding box center [369, 399] width 61 height 16
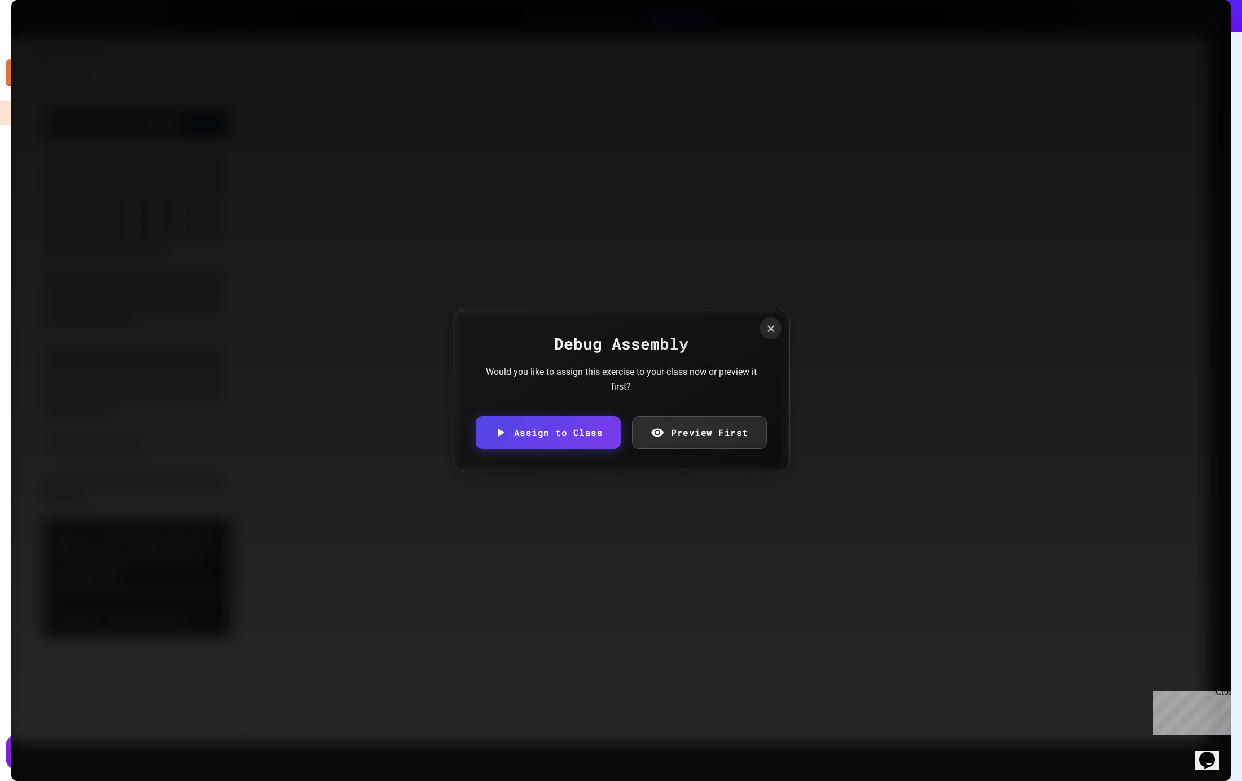
click at [765, 325] on icon at bounding box center [770, 327] width 11 height 11
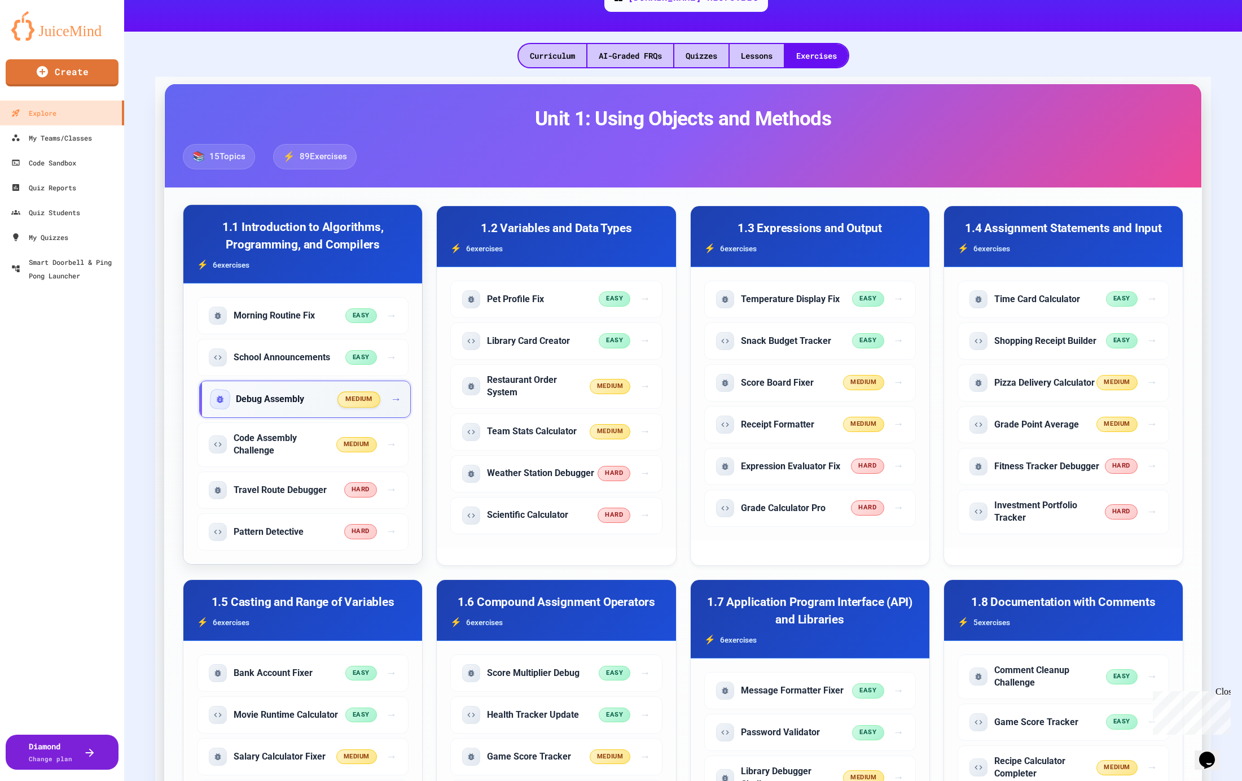
click at [387, 391] on div "medium →" at bounding box center [369, 399] width 61 height 16
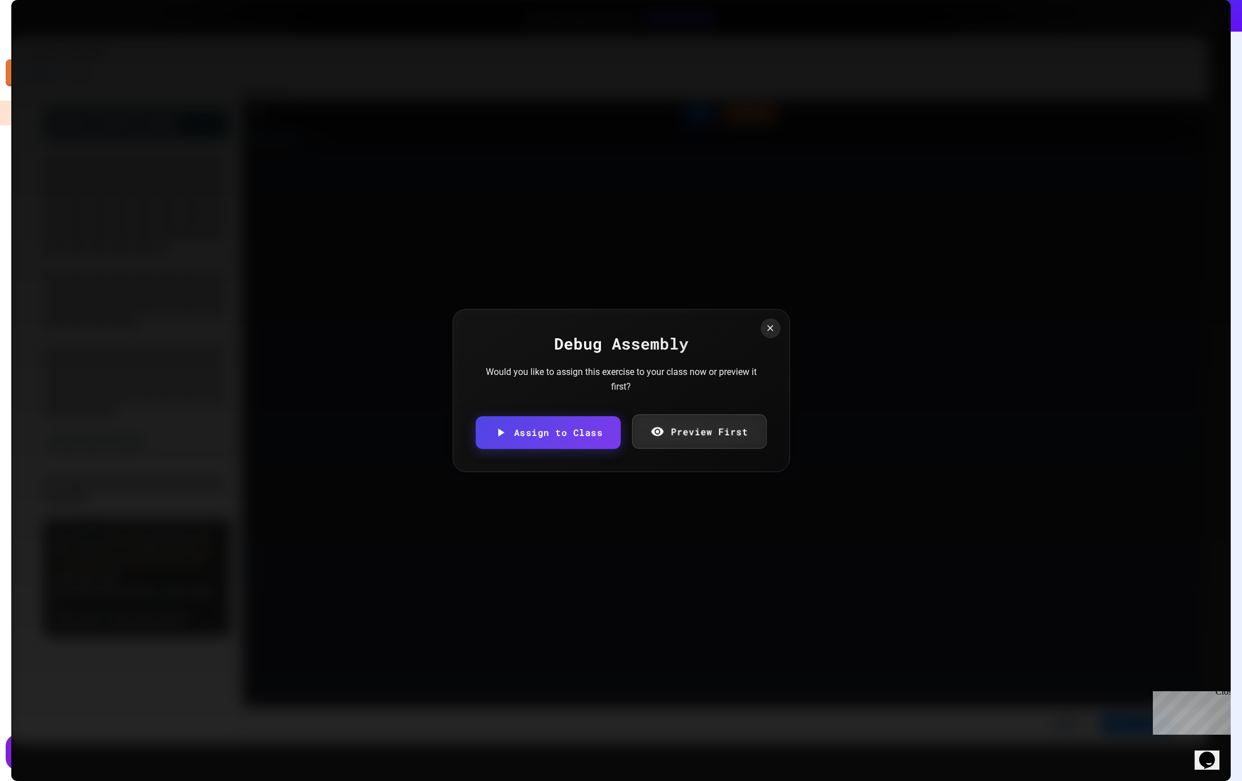
click at [664, 432] on link "Preview First" at bounding box center [699, 431] width 134 height 34
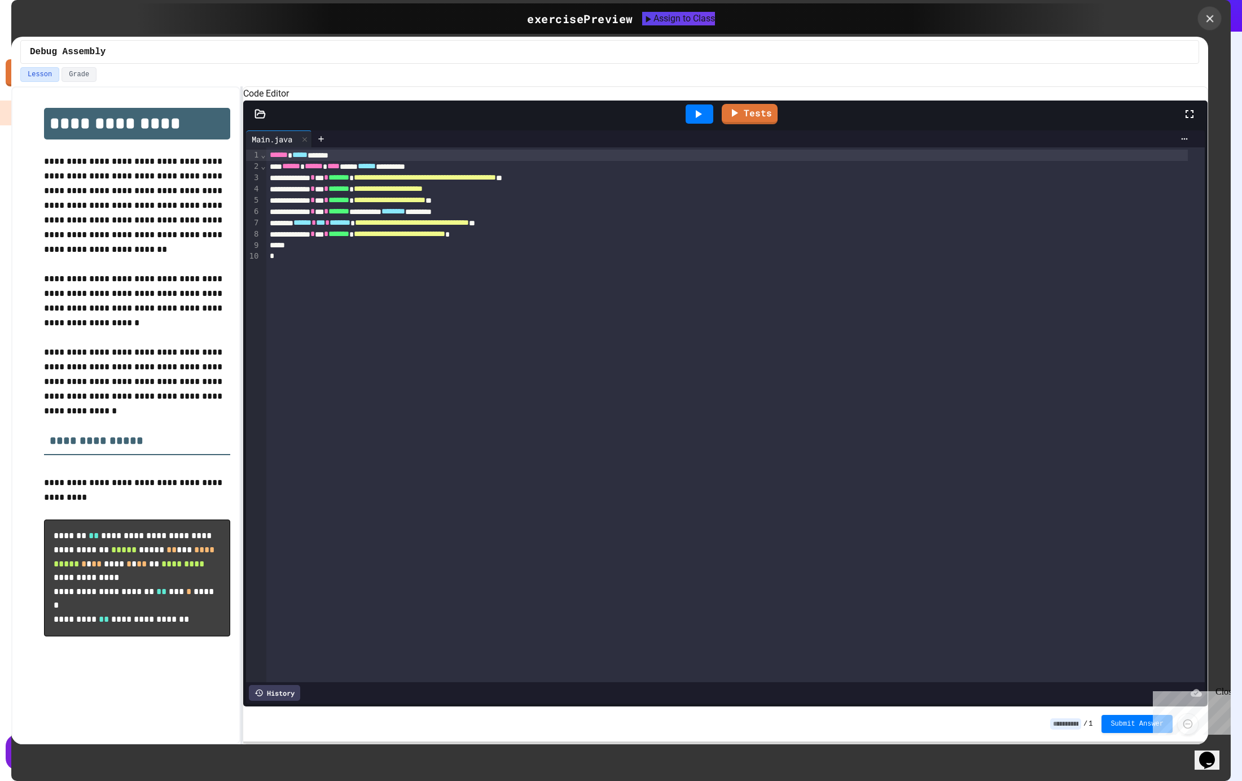
click at [1211, 21] on icon at bounding box center [1210, 18] width 12 height 12
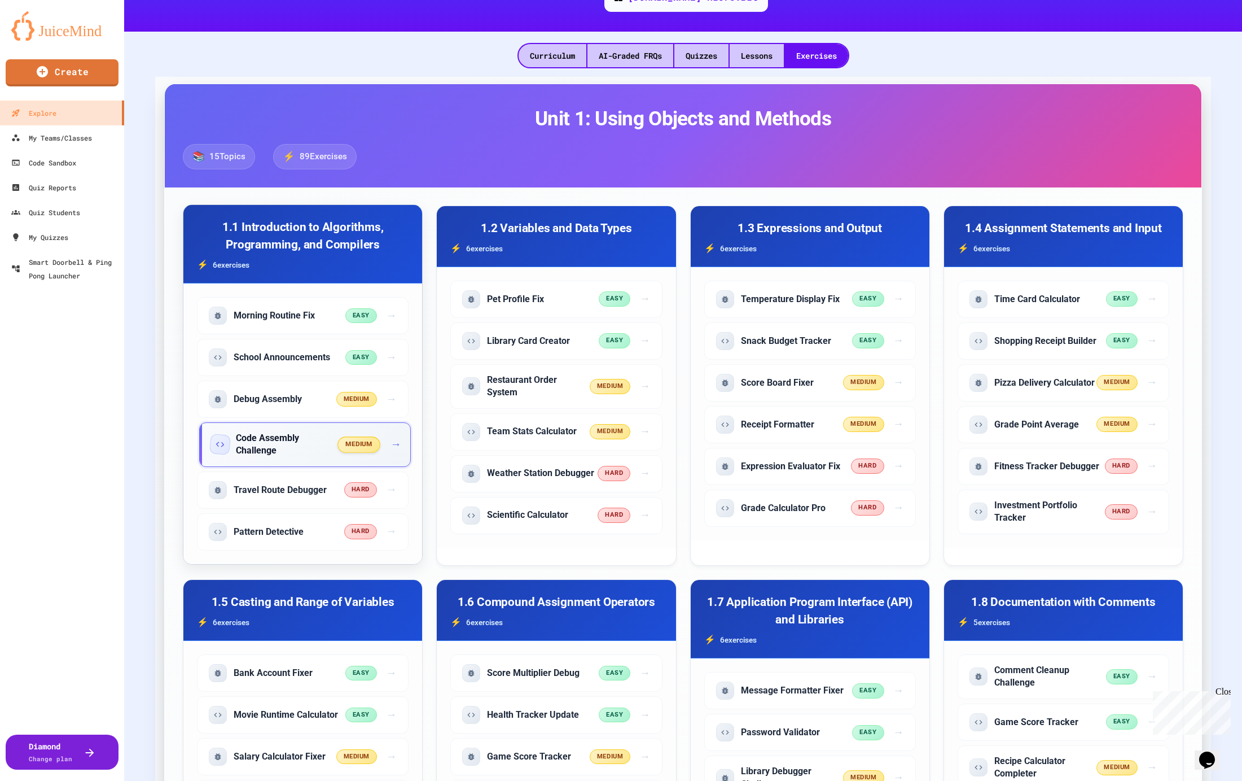
click at [391, 436] on span "→" at bounding box center [396, 444] width 11 height 16
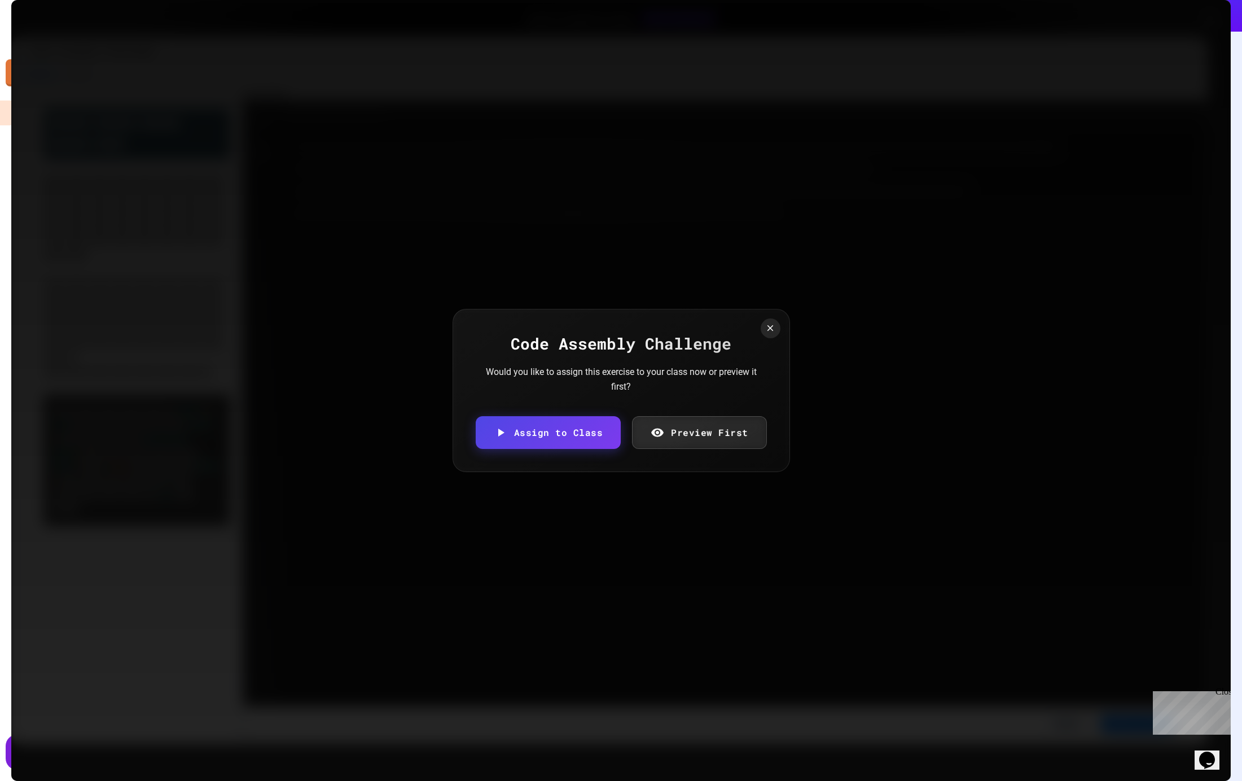
click at [691, 454] on div "Code Assembly Challenge Would you like to assign this exercise to your class no…" at bounding box center [622, 390] width 338 height 163
click at [695, 447] on link "Preview First" at bounding box center [699, 431] width 122 height 34
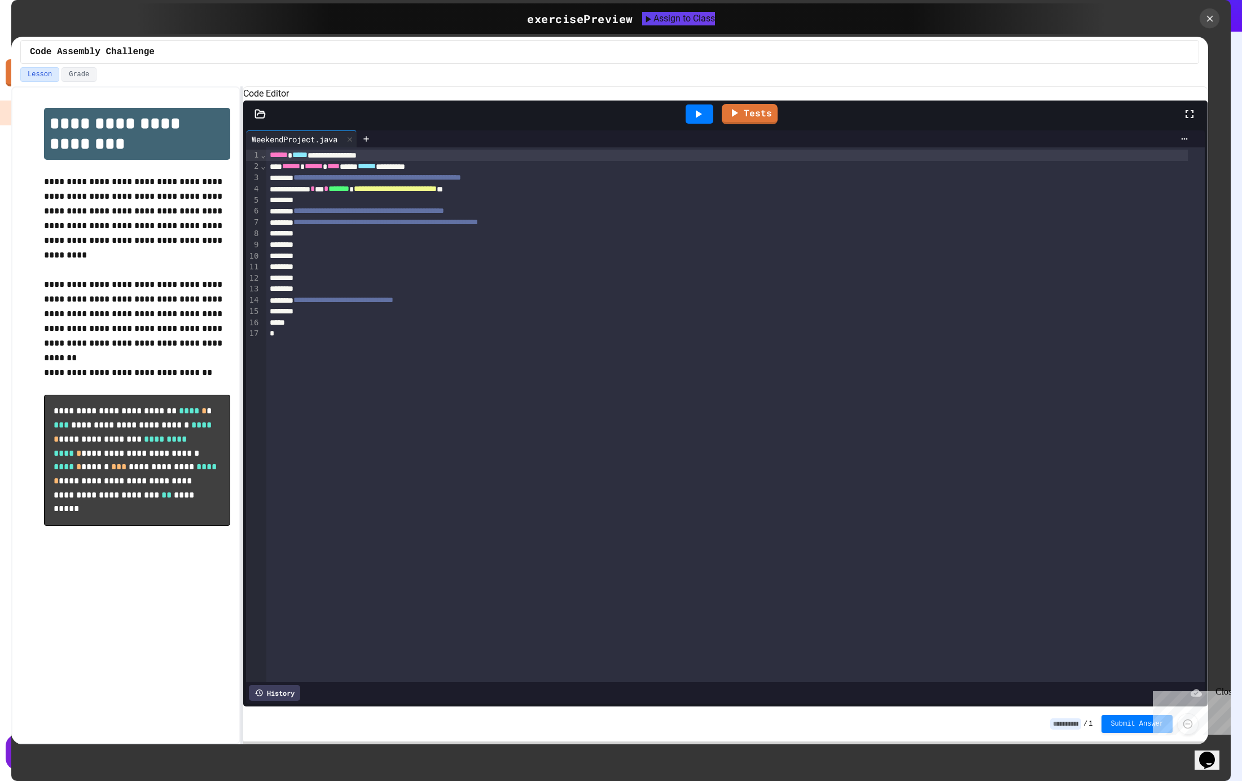
click at [1218, 19] on div at bounding box center [1210, 18] width 20 height 20
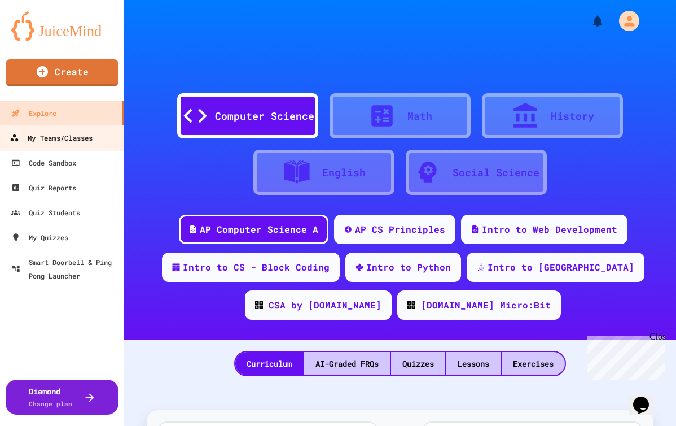
click at [51, 141] on div "My Teams/Classes" at bounding box center [51, 138] width 83 height 14
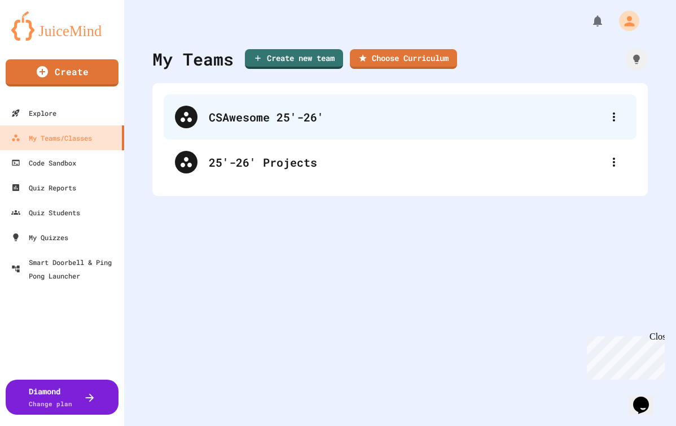
click at [332, 129] on div "CSAwesome 25'-26'" at bounding box center [400, 116] width 473 height 45
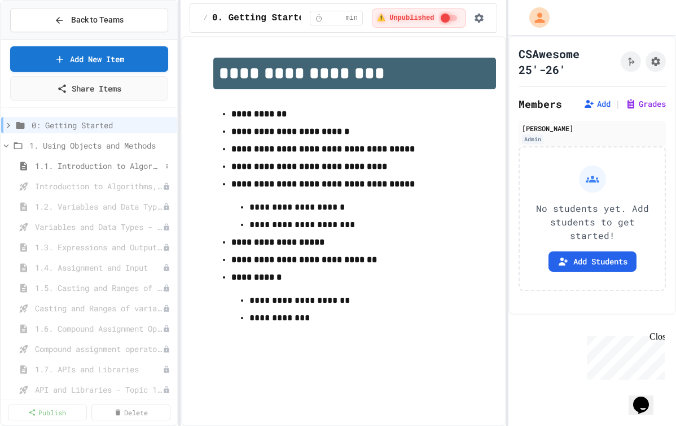
click at [84, 166] on span "1.1. Introduction to Algorithms, Programming, and Compilers" at bounding box center [98, 166] width 126 height 12
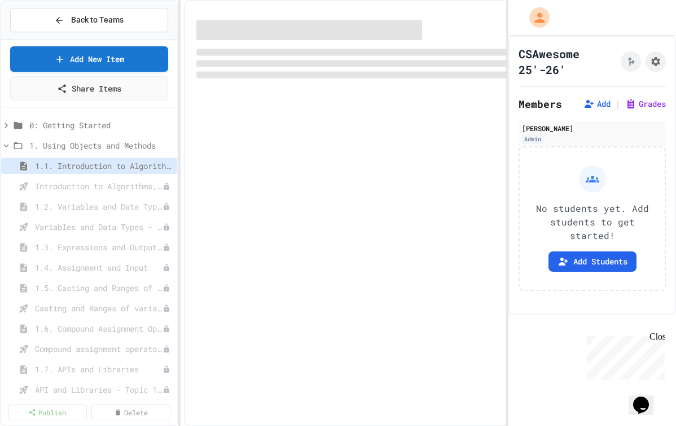
select select "***"
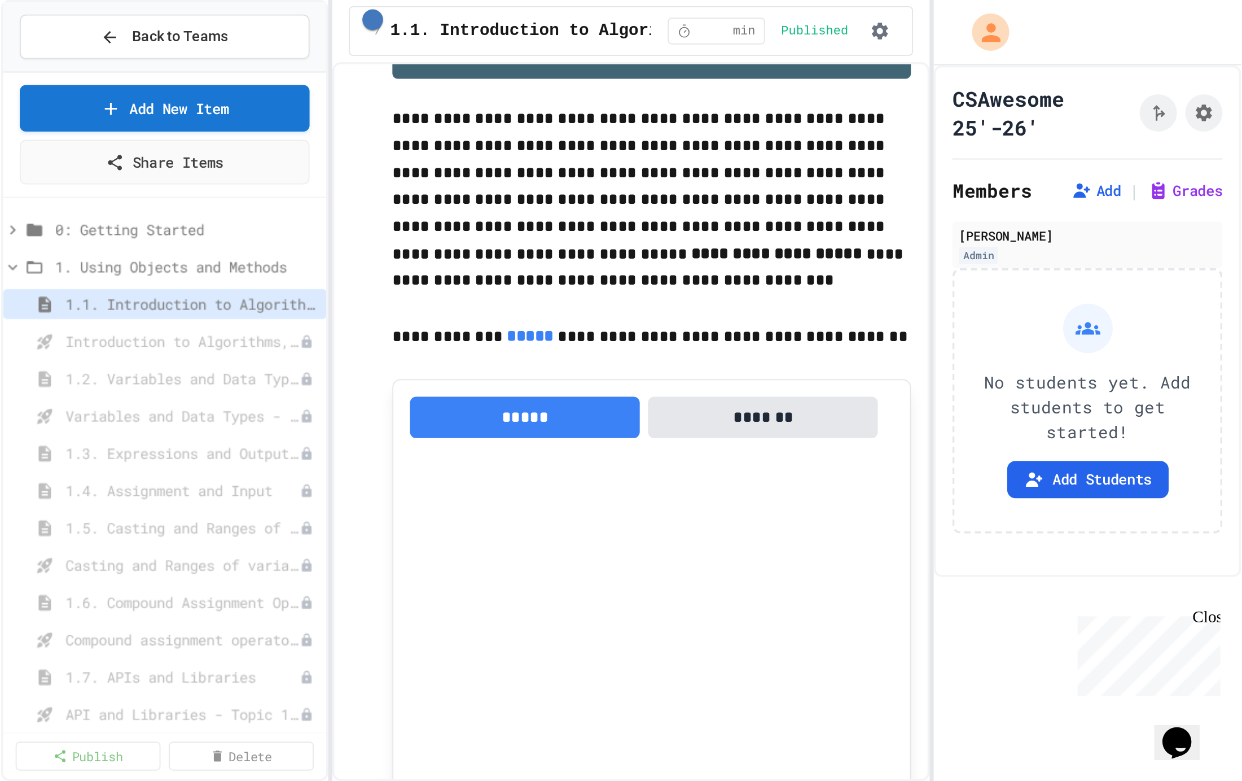
scroll to position [64, 0]
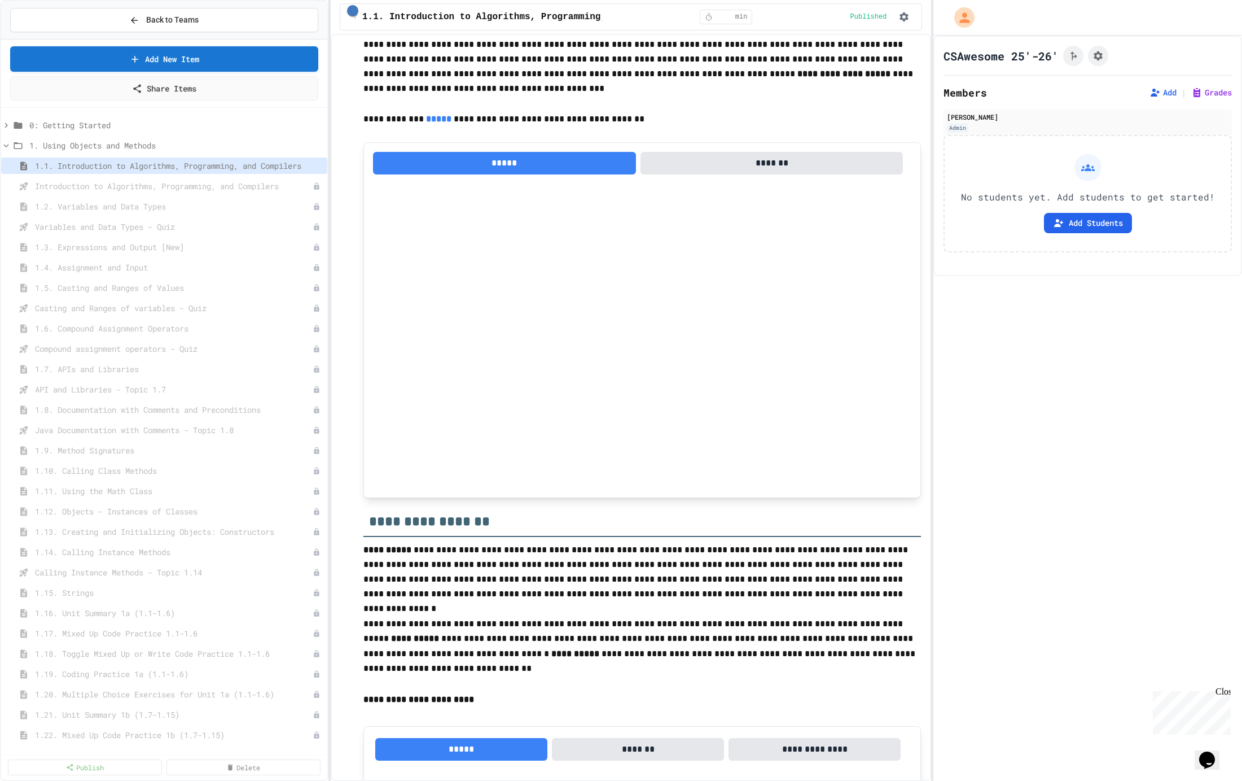
click at [174, 216] on div "1.2. Variables and Data Types" at bounding box center [164, 208] width 326 height 20
click at [165, 209] on span "1.2. Variables and Data Types" at bounding box center [168, 206] width 266 height 12
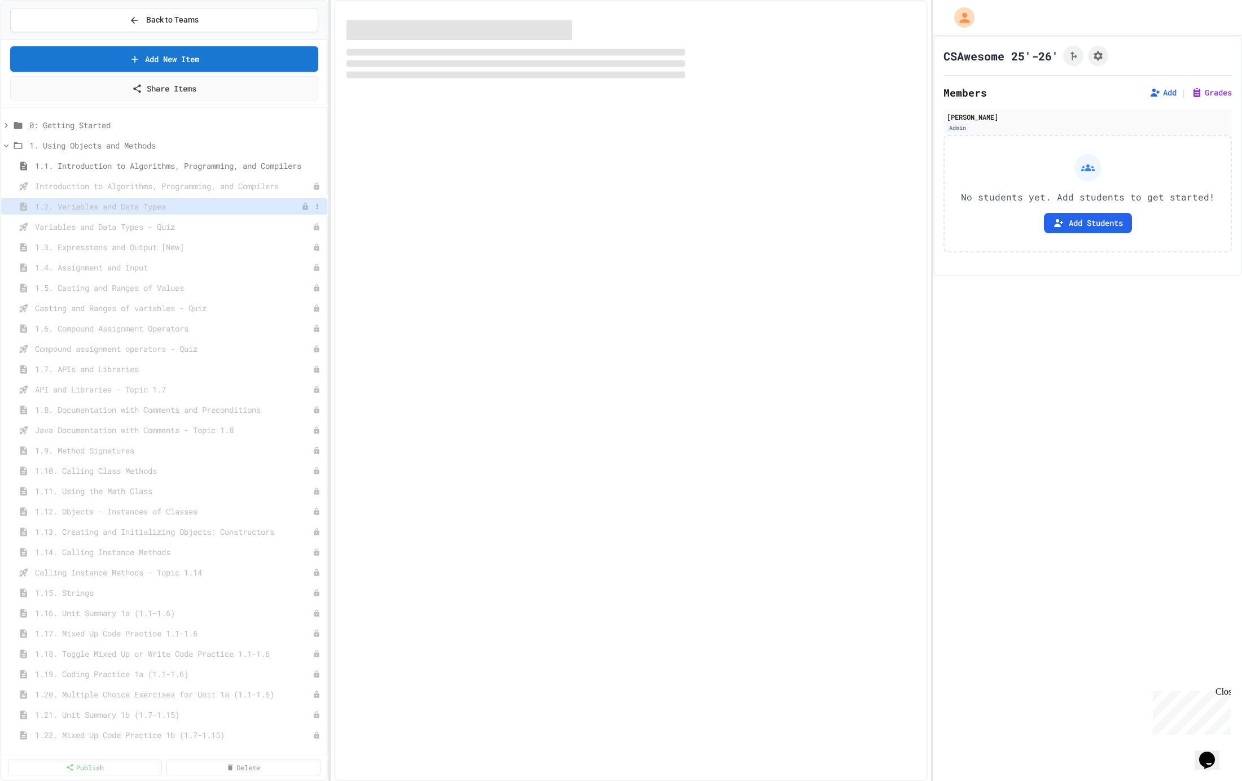
select select "***"
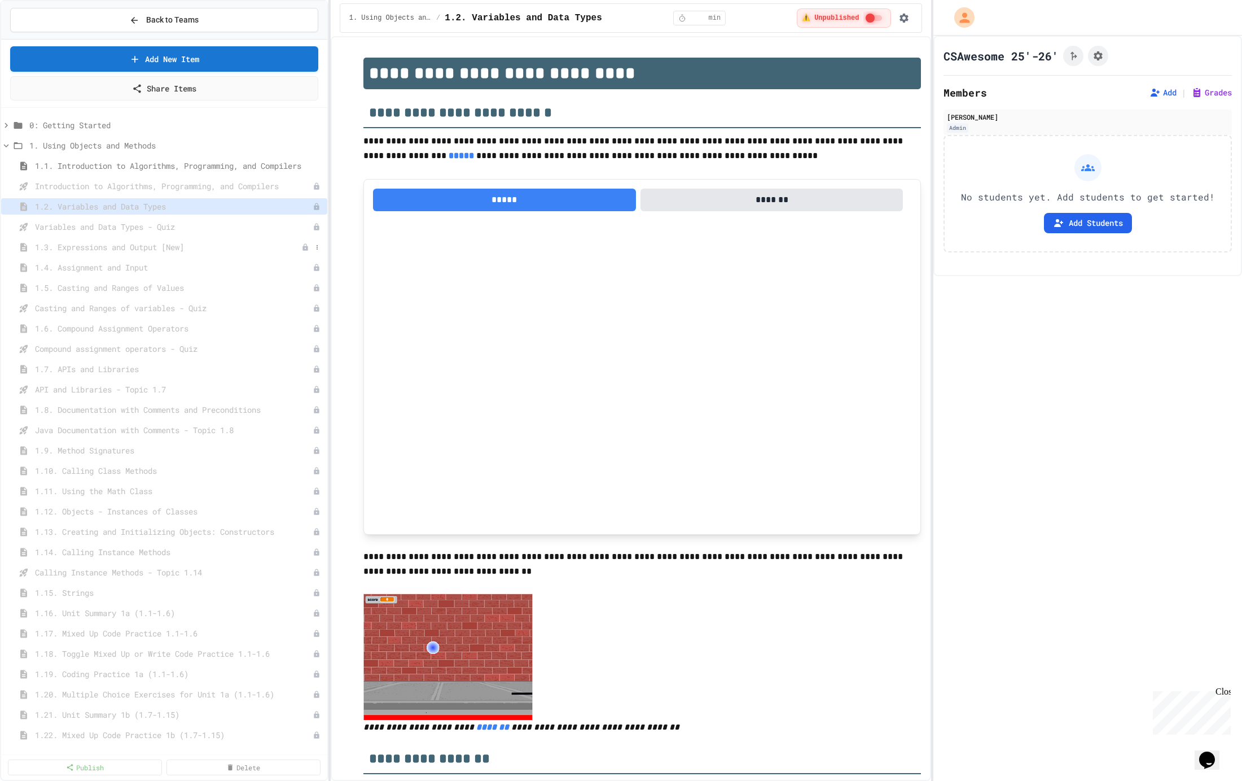
click at [191, 249] on span "1.3. Expressions and Output [New]" at bounding box center [168, 247] width 266 height 12
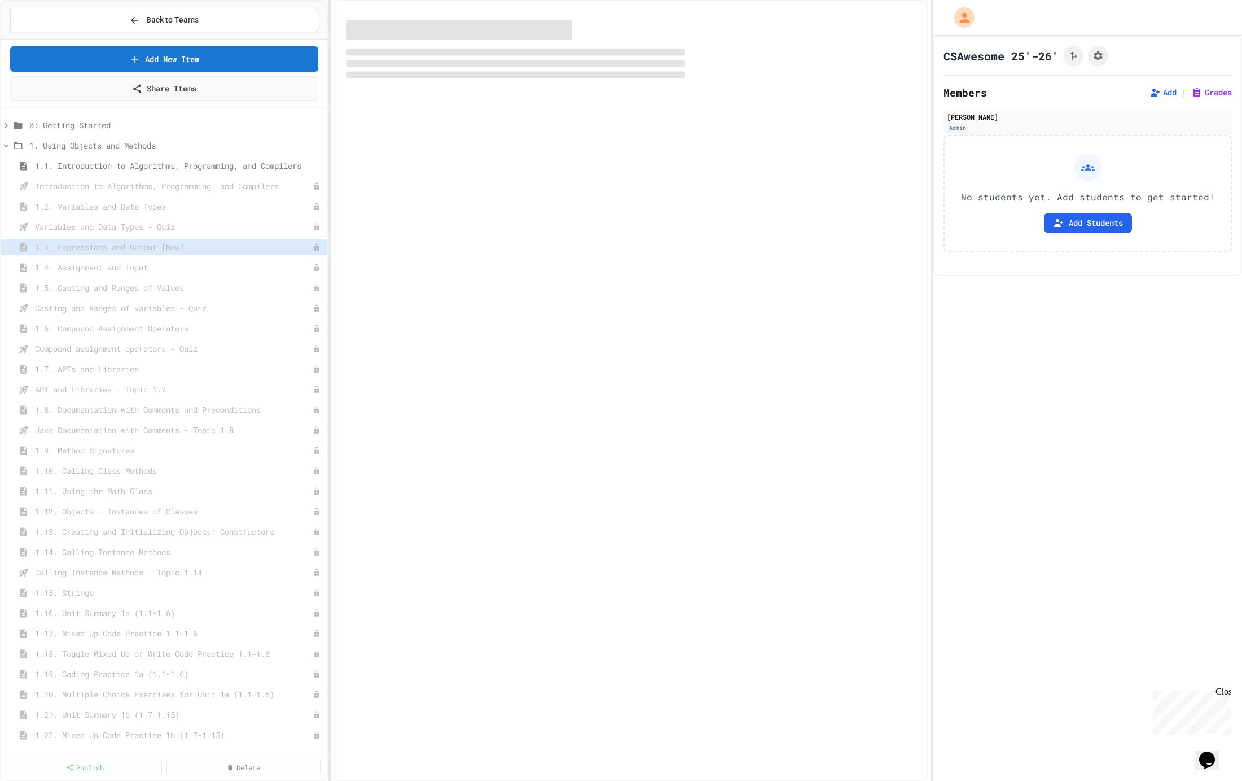
select select "***"
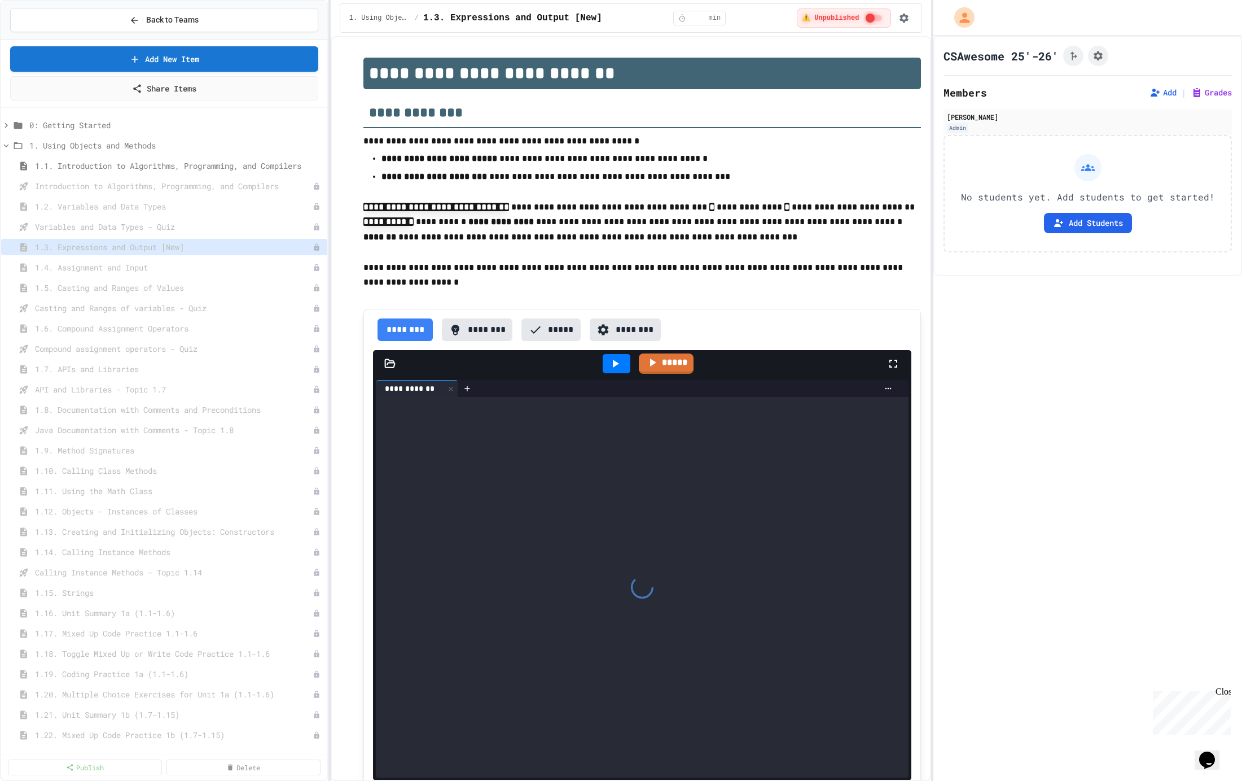
click at [189, 261] on span "1.4. Assignment and Input" at bounding box center [174, 267] width 278 height 12
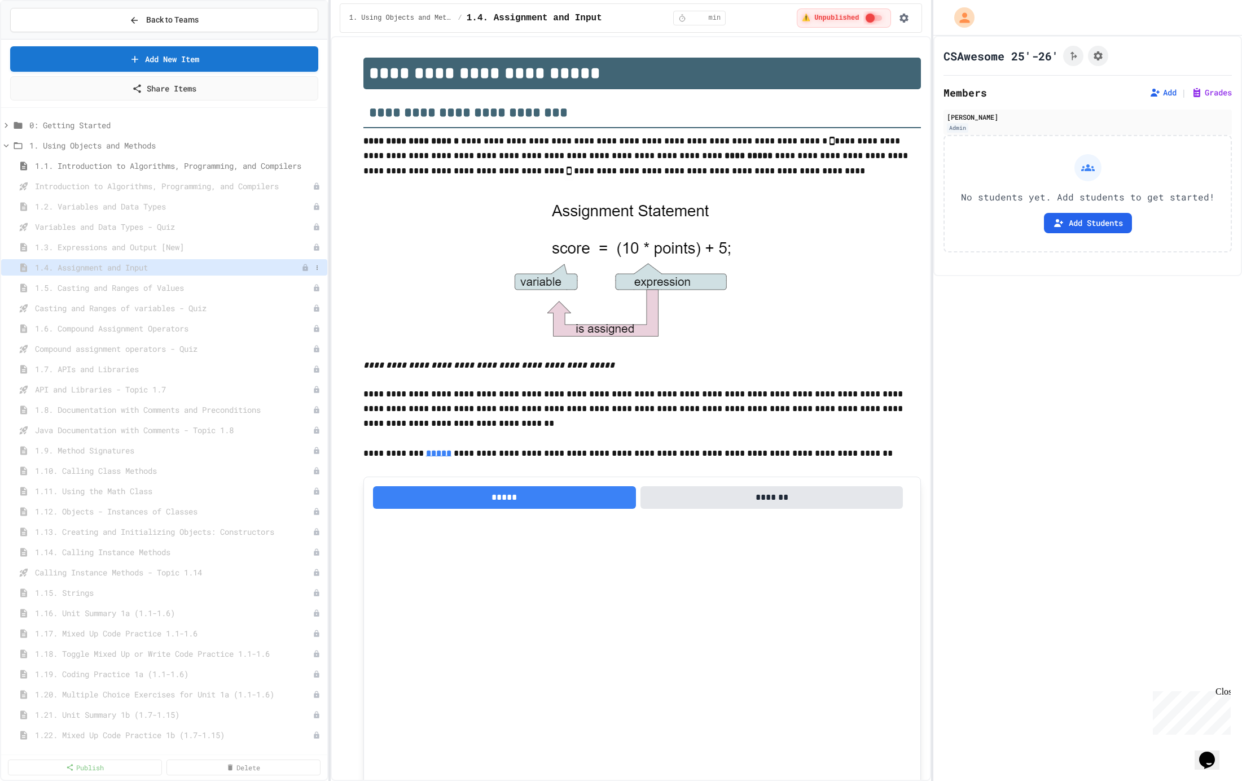
click at [187, 274] on div "1.4. Assignment and Input" at bounding box center [164, 267] width 326 height 16
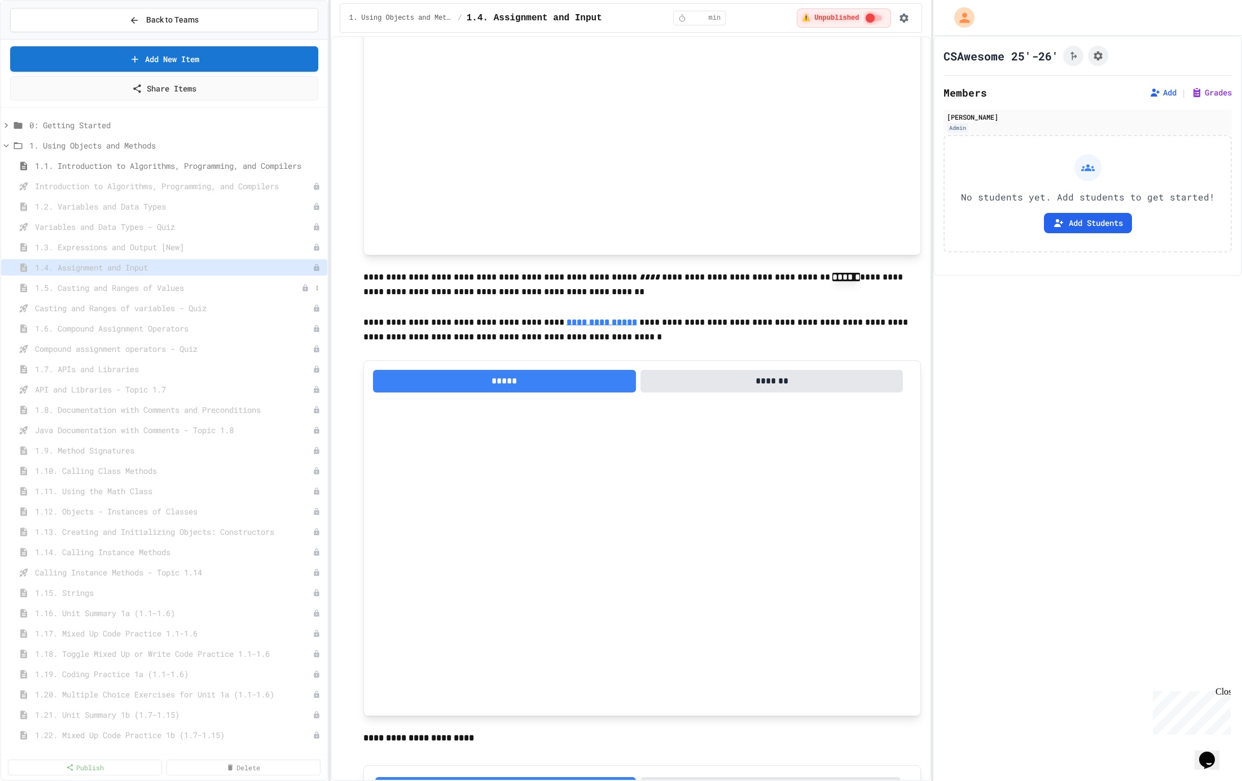
click at [187, 286] on span "1.5. Casting and Ranges of Values" at bounding box center [168, 288] width 266 height 12
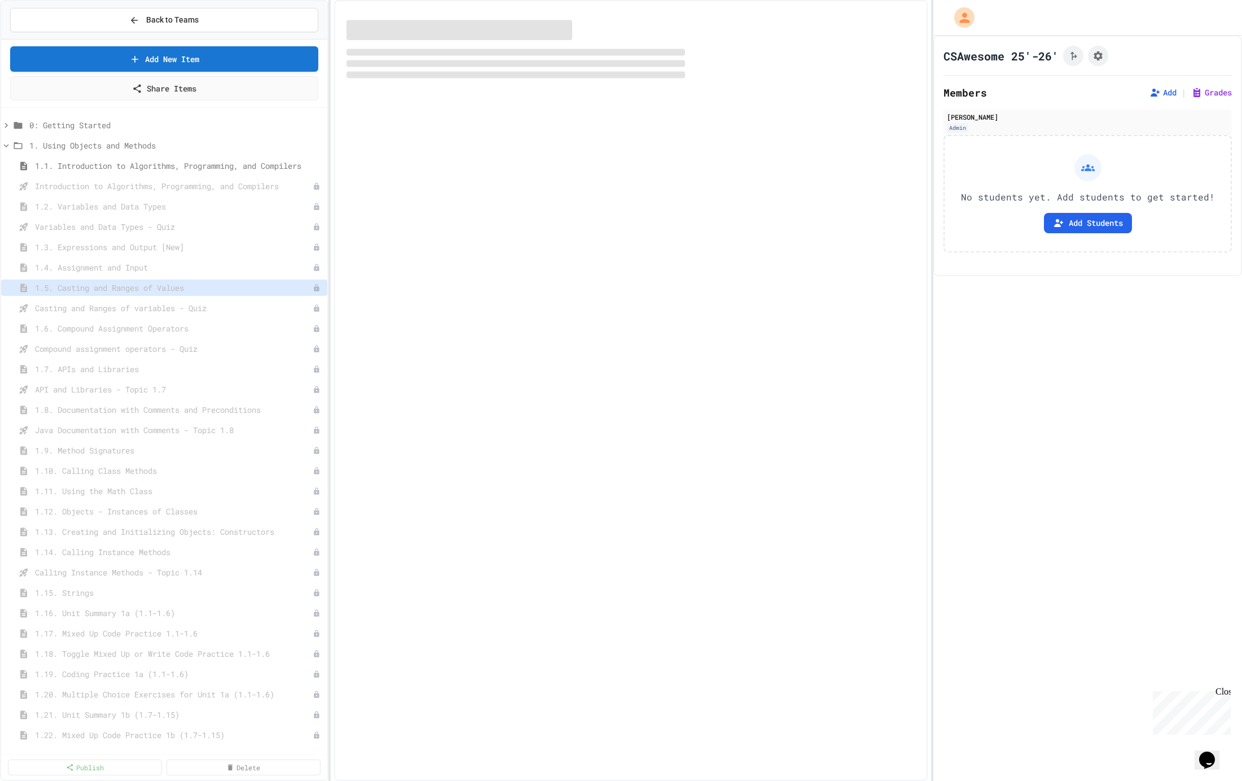
select select "***"
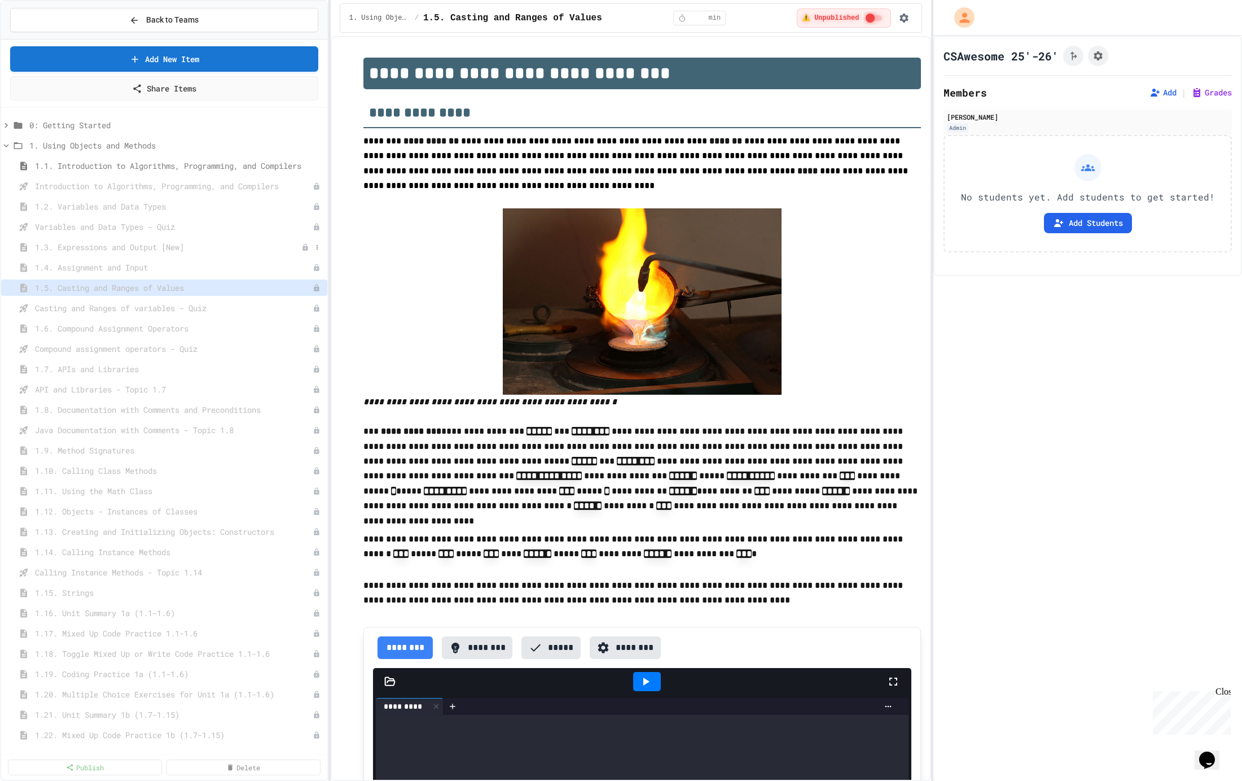
click at [201, 241] on span "1.3. Expressions and Output [New]" at bounding box center [168, 247] width 266 height 12
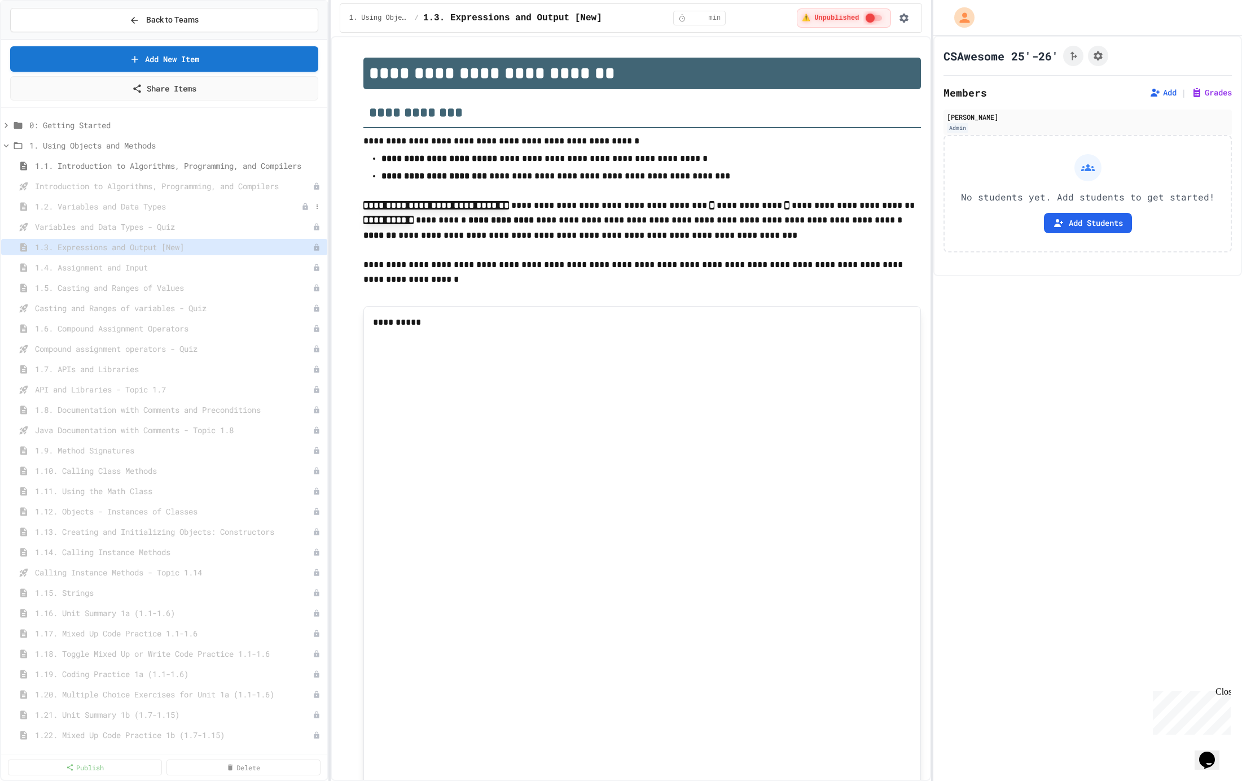
click at [203, 213] on div "1.2. Variables and Data Types" at bounding box center [164, 206] width 326 height 16
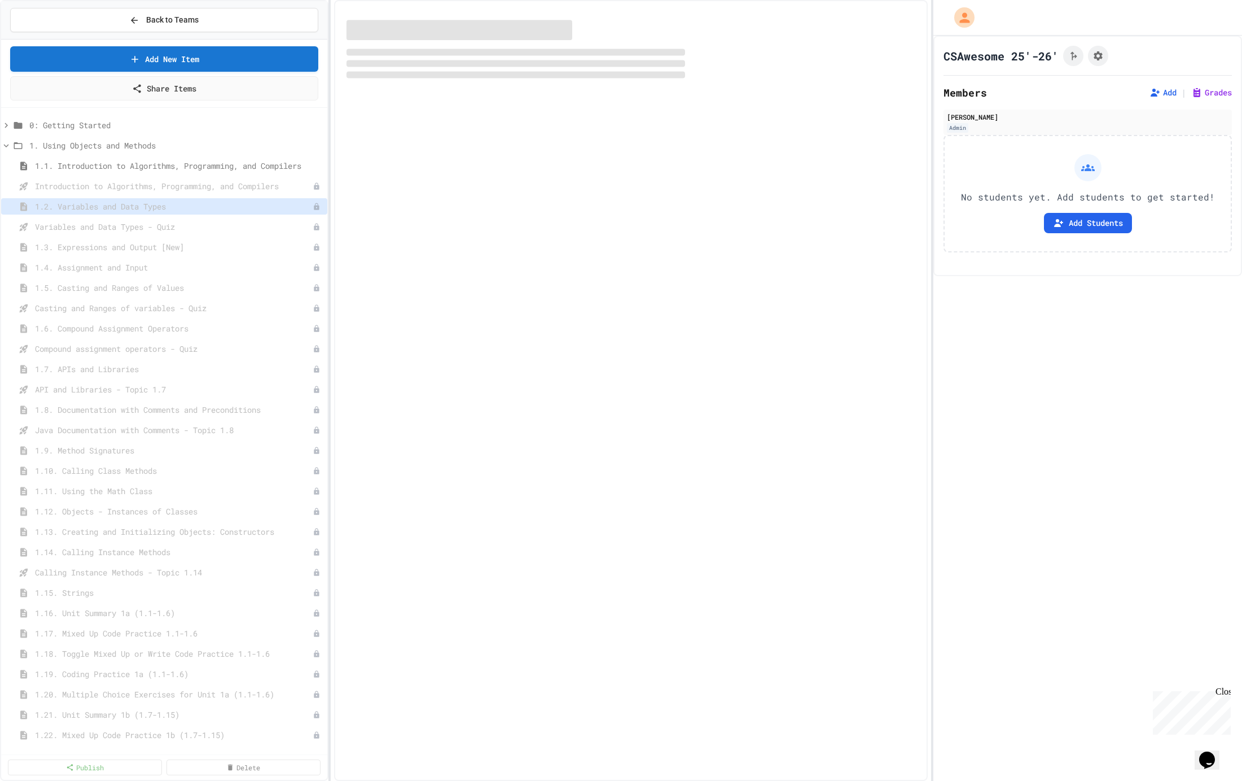
select select "***"
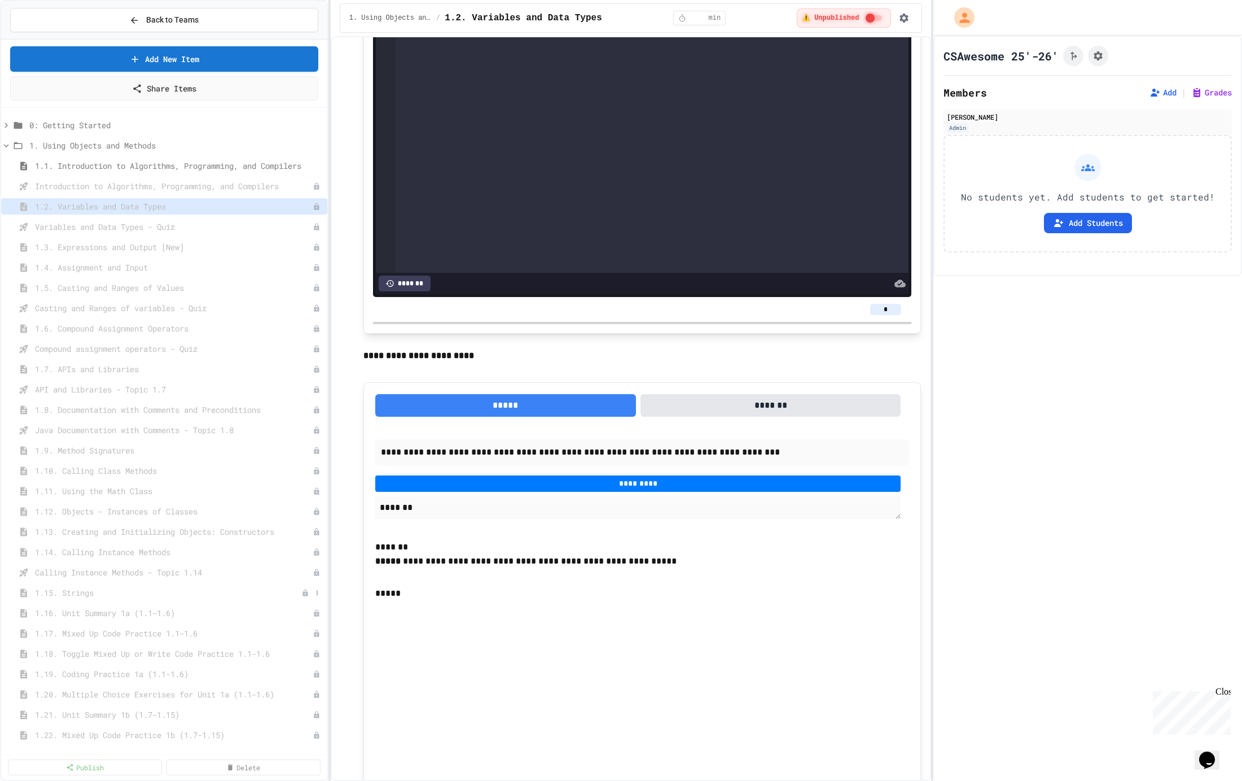
scroll to position [9859, 0]
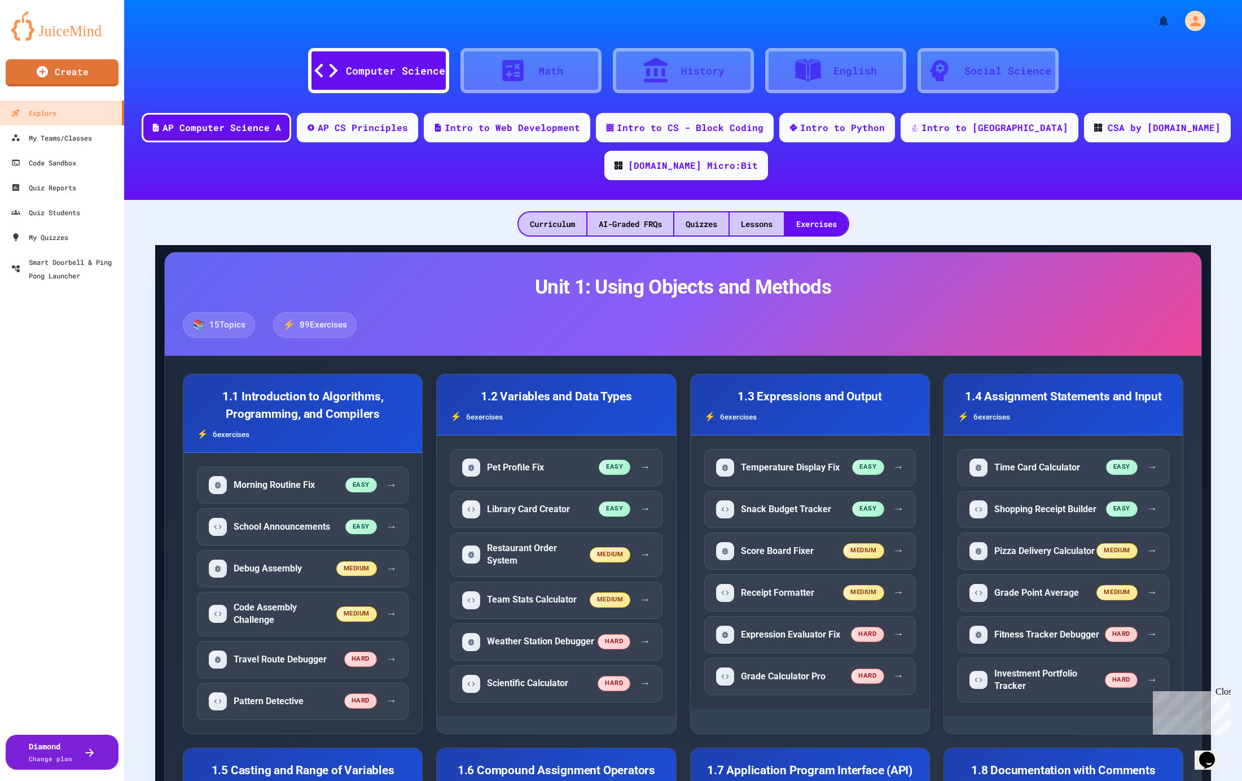
scroll to position [168, 0]
